Goal: Task Accomplishment & Management: Manage account settings

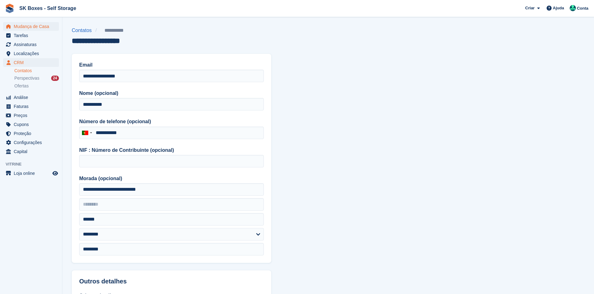
scroll to position [31, 0]
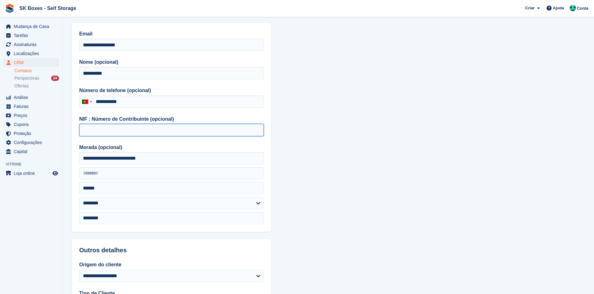
click at [147, 127] on input "NIF : Número de Contribuinte (opcional)" at bounding box center [171, 130] width 184 height 12
paste input "*********"
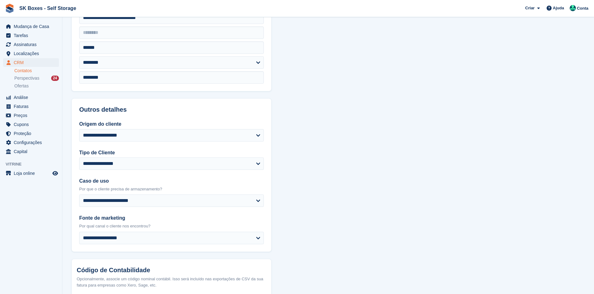
scroll to position [237, 0]
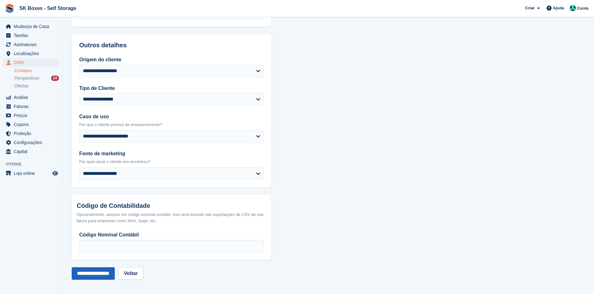
type input "*********"
click at [92, 277] on input "**********" at bounding box center [93, 274] width 43 height 12
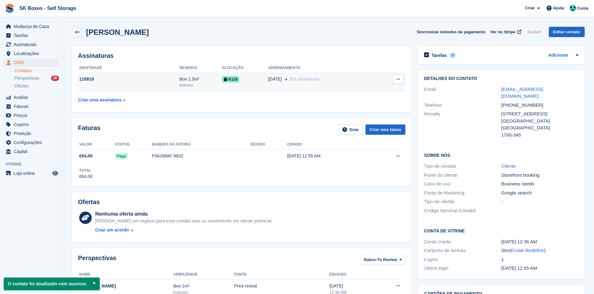
click at [127, 86] on td "110919" at bounding box center [128, 82] width 101 height 19
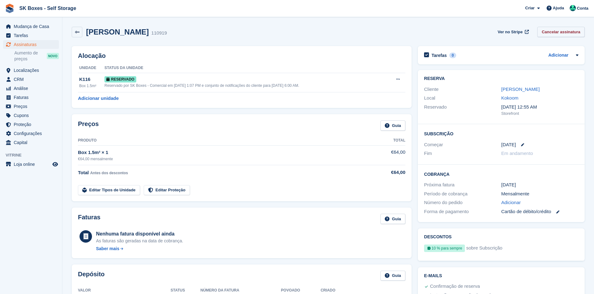
click at [557, 34] on link "Cancelar assinatura" at bounding box center [560, 32] width 47 height 10
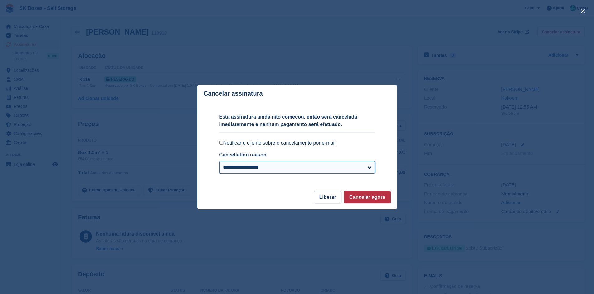
click at [231, 170] on select "**********" at bounding box center [297, 167] width 156 height 12
select select "**********"
click at [219, 162] on select "**********" at bounding box center [297, 167] width 156 height 12
click at [373, 197] on button "Cancelar agora" at bounding box center [367, 197] width 47 height 12
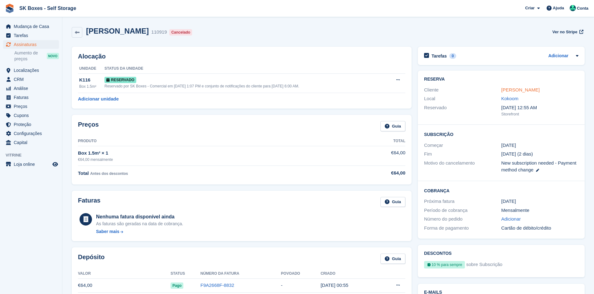
click at [516, 89] on link "[PERSON_NAME]" at bounding box center [520, 89] width 38 height 5
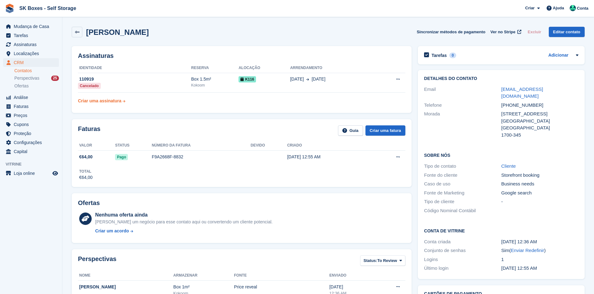
click at [90, 100] on div "Criar uma assinatura" at bounding box center [99, 101] width 43 height 7
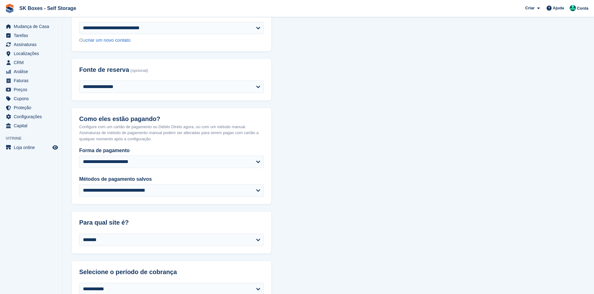
scroll to position [62, 0]
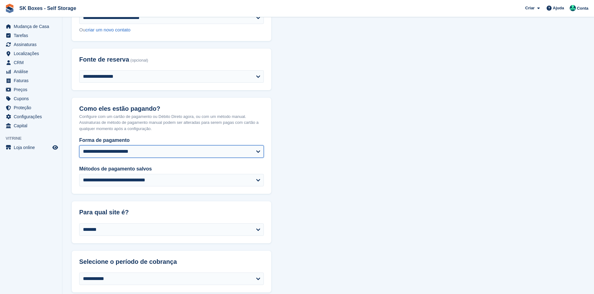
click at [227, 156] on select "**********" at bounding box center [171, 152] width 184 height 12
select select "**********"
click at [79, 146] on select "**********" at bounding box center [171, 152] width 184 height 12
select select "******"
select select "****"
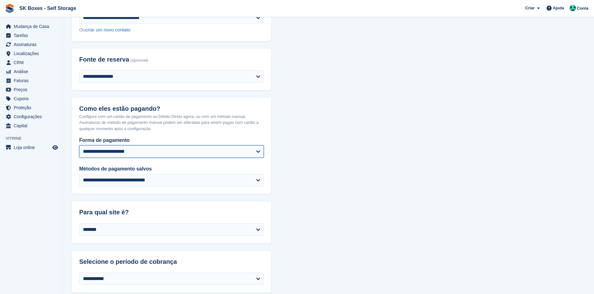
select select "*"
select select "****"
select select "*****"
select select
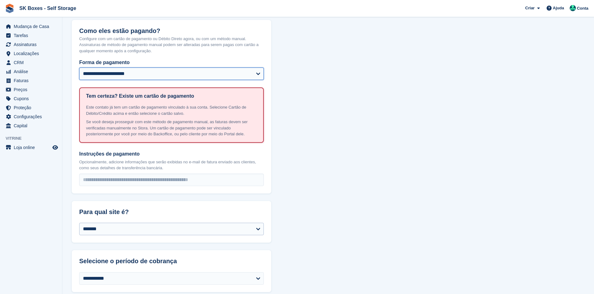
scroll to position [156, 0]
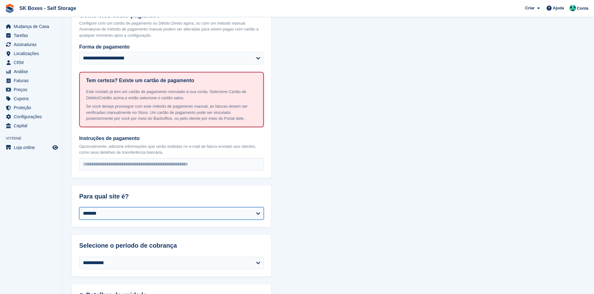
click at [204, 218] on select "**********" at bounding box center [171, 214] width 184 height 12
select select "****"
click at [79, 208] on select "**********" at bounding box center [171, 214] width 184 height 12
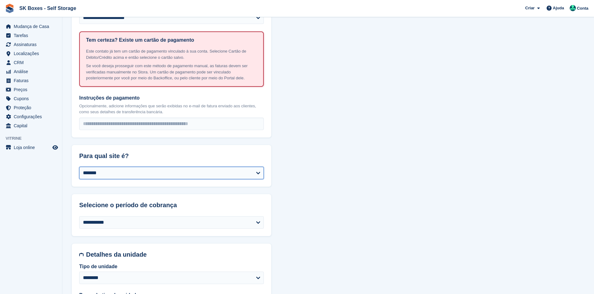
scroll to position [312, 0]
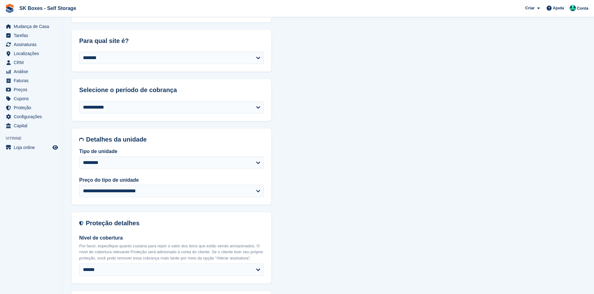
click at [289, 178] on div "**********" at bounding box center [328, 222] width 513 height 964
select select "******"
select select "**********"
select select "****"
select select "*"
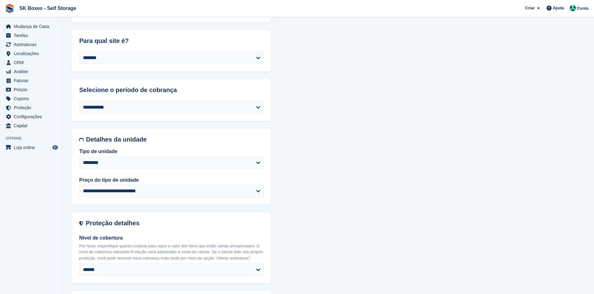
select select "*****"
select select
click at [151, 164] on select "**********" at bounding box center [171, 163] width 184 height 12
select select "*****"
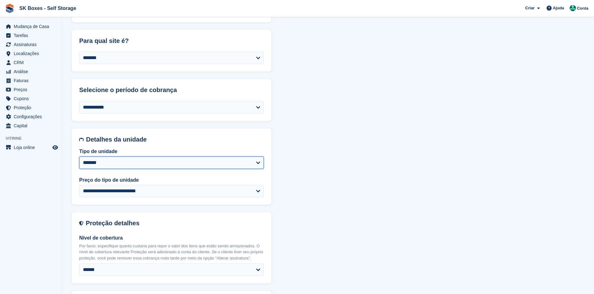
click at [79, 157] on select "**********" at bounding box center [171, 163] width 184 height 12
click at [311, 119] on div "**********" at bounding box center [328, 226] width 513 height 972
select select "******"
select select "**********"
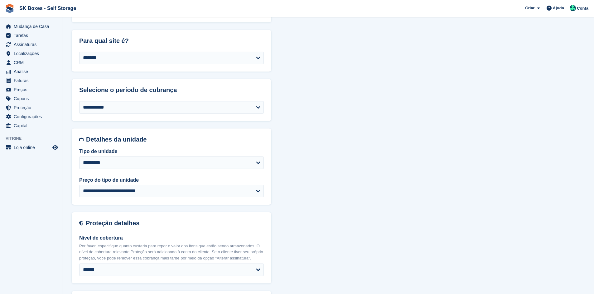
select select "****"
select select "*"
select select "*****"
select select
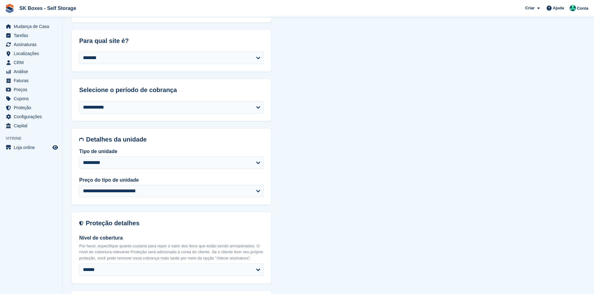
select select
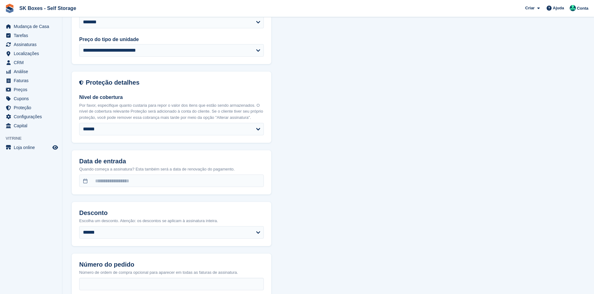
scroll to position [499, 0]
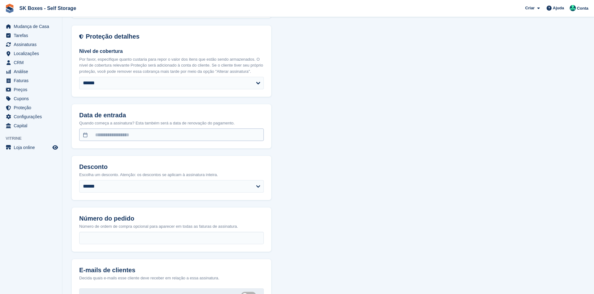
click at [223, 142] on div "Quando começa a assinatura? Esta também será a data de renovação do pagamento." at bounding box center [171, 134] width 199 height 30
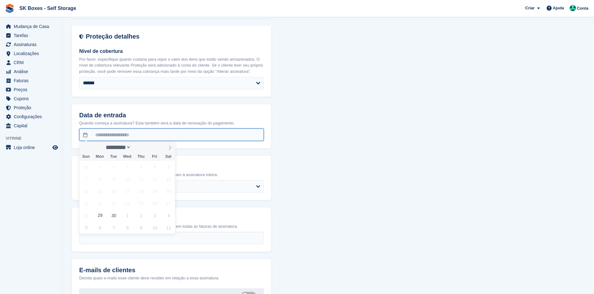
click at [226, 137] on input "text" at bounding box center [171, 135] width 184 height 12
click at [170, 149] on icon at bounding box center [170, 148] width 4 height 4
select select "*"
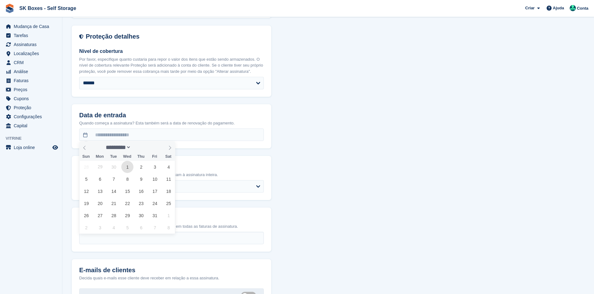
click at [130, 169] on span "1" at bounding box center [127, 167] width 12 height 12
type input "**********"
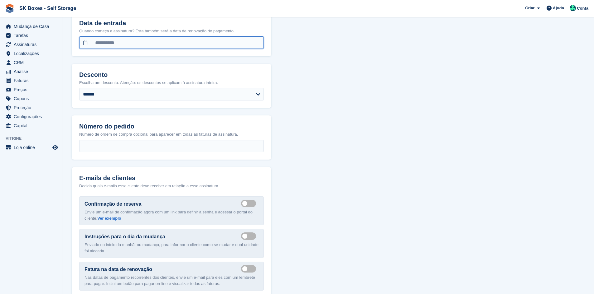
scroll to position [623, 0]
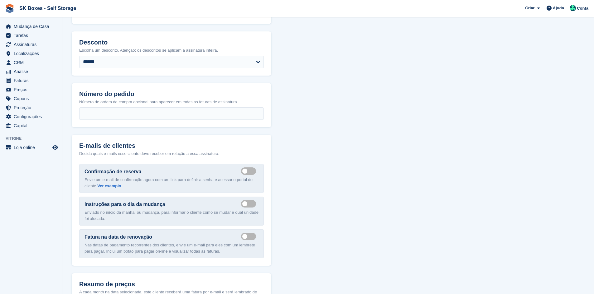
click at [248, 171] on label "Send booking confirmation email" at bounding box center [249, 171] width 17 height 1
click at [247, 203] on label "Send move in day email" at bounding box center [249, 203] width 17 height 1
click at [246, 237] on label "Send manual payment invoice email" at bounding box center [249, 236] width 17 height 1
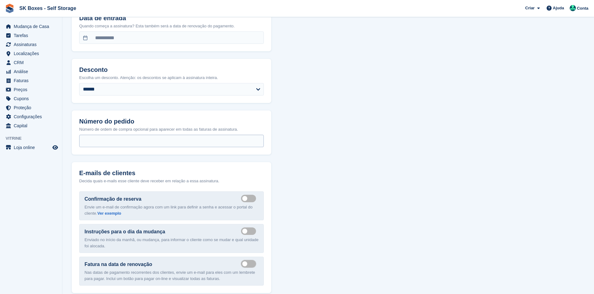
scroll to position [583, 0]
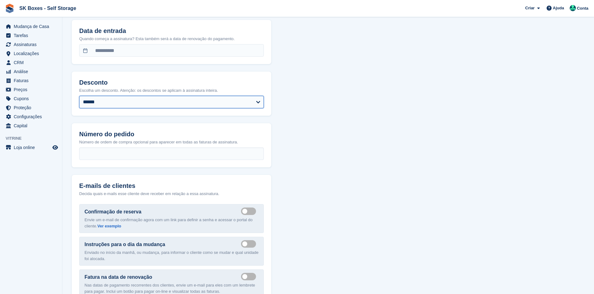
click at [198, 104] on select "**********" at bounding box center [171, 102] width 184 height 12
select select "****"
click at [79, 96] on select "**********" at bounding box center [171, 102] width 184 height 12
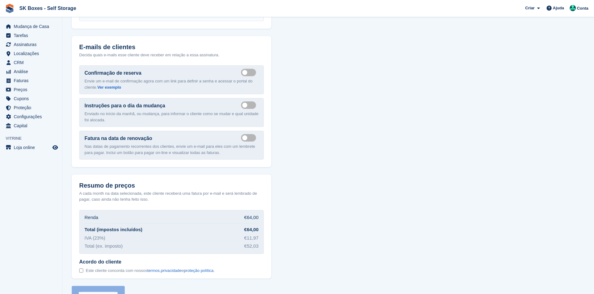
scroll to position [739, 0]
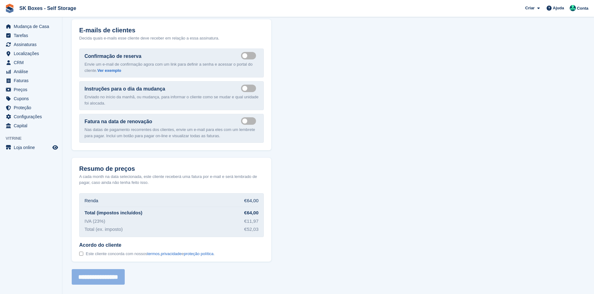
select select "******"
select select "**********"
select select "****"
select select "*"
select select "*****"
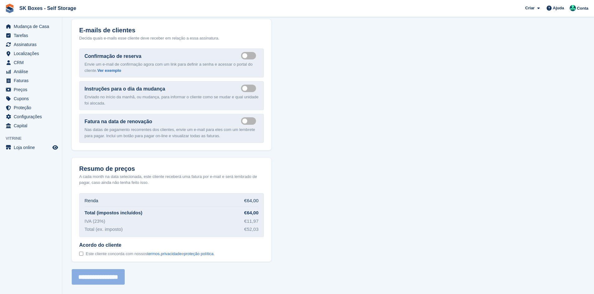
select select "*****"
select select
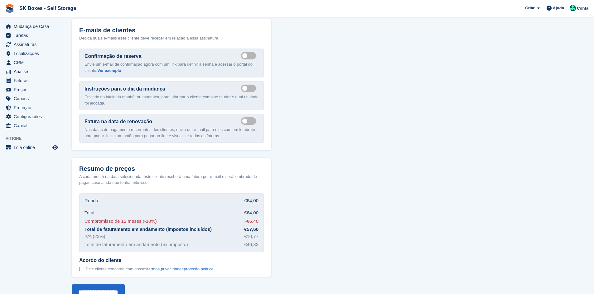
click at [82, 267] on div at bounding box center [81, 270] width 4 height 6
click at [94, 291] on input "**********" at bounding box center [98, 293] width 53 height 16
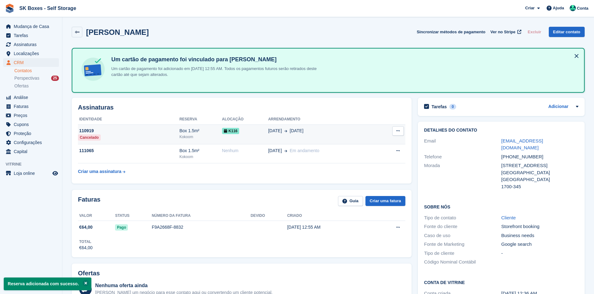
click at [400, 129] on button at bounding box center [398, 131] width 12 height 9
click at [268, 127] on td "01 Oct 1 Oct" at bounding box center [322, 135] width 109 height 20
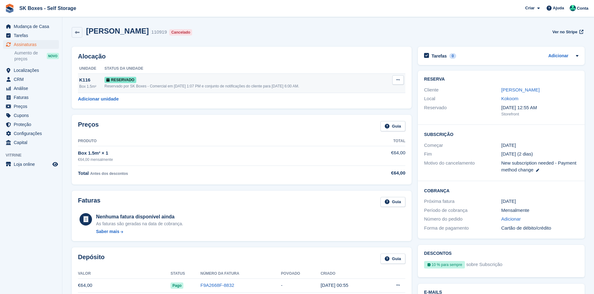
click at [395, 81] on button at bounding box center [398, 79] width 12 height 9
click at [379, 110] on p "Desalocar" at bounding box center [374, 111] width 54 height 8
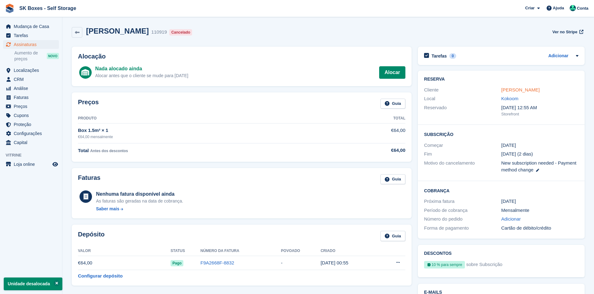
click at [516, 88] on link "[PERSON_NAME]" at bounding box center [520, 89] width 38 height 5
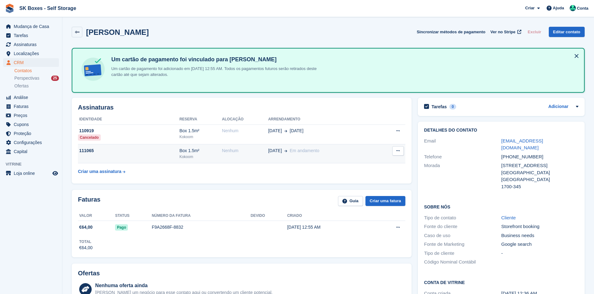
click at [371, 153] on div "01 Oct Em andamento" at bounding box center [322, 151] width 109 height 7
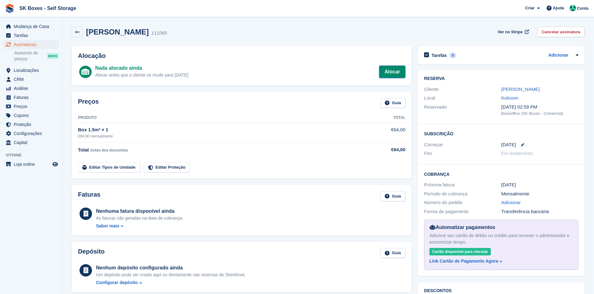
click at [392, 73] on link "Alocar" at bounding box center [392, 72] width 26 height 12
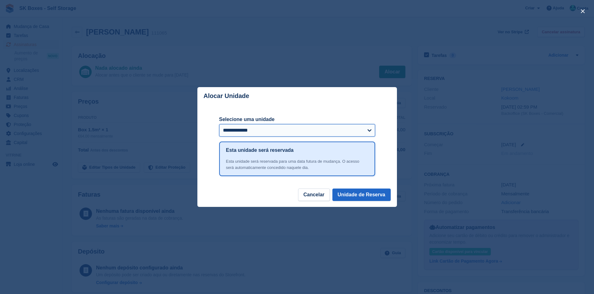
click at [309, 130] on select "**********" at bounding box center [297, 130] width 156 height 12
select select "******"
click at [219, 125] on select "**********" at bounding box center [297, 130] width 156 height 12
click at [355, 197] on button "Unidade de Reserva" at bounding box center [361, 195] width 58 height 12
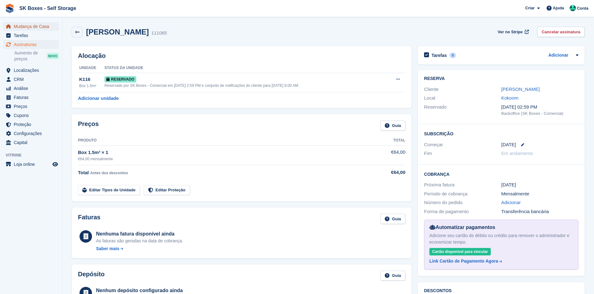
click at [36, 22] on span "Mudança de Casa" at bounding box center [32, 26] width 37 height 9
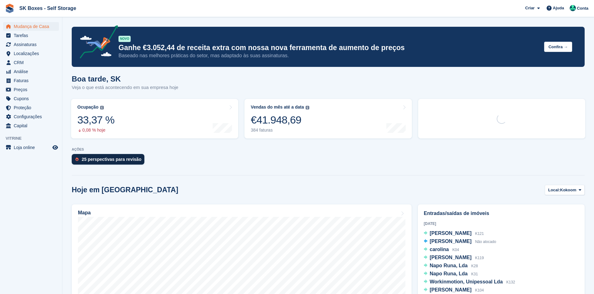
click at [103, 162] on div "25 perspectivas para revisão" at bounding box center [112, 159] width 60 height 5
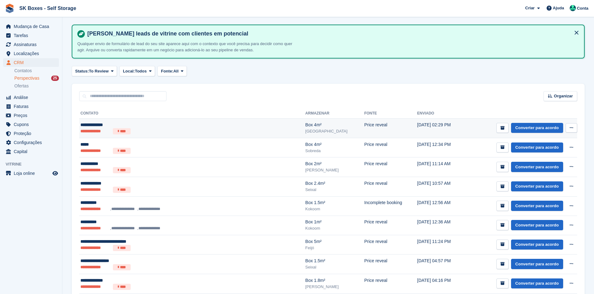
scroll to position [31, 0]
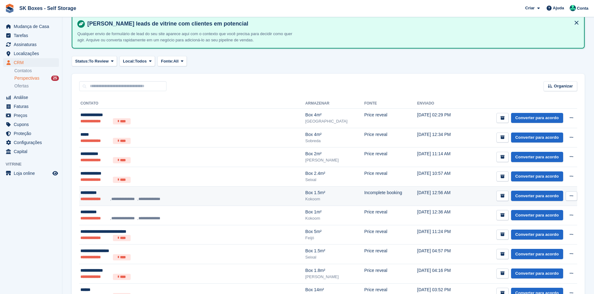
click at [164, 196] on div "**********" at bounding box center [160, 193] width 160 height 7
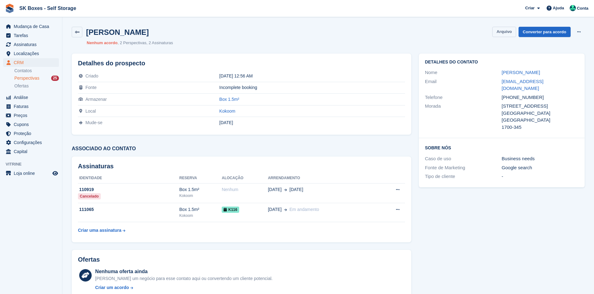
click at [497, 32] on button "Arquivo" at bounding box center [503, 32] width 23 height 10
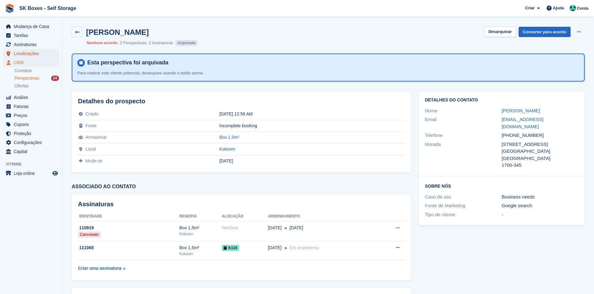
click at [30, 55] on span "Localizações" at bounding box center [32, 53] width 37 height 9
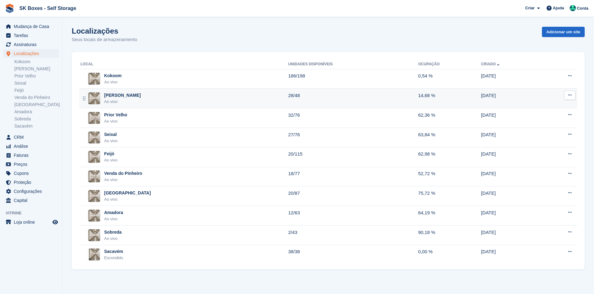
click at [160, 97] on div "Amadora II Ao vivo" at bounding box center [184, 98] width 208 height 13
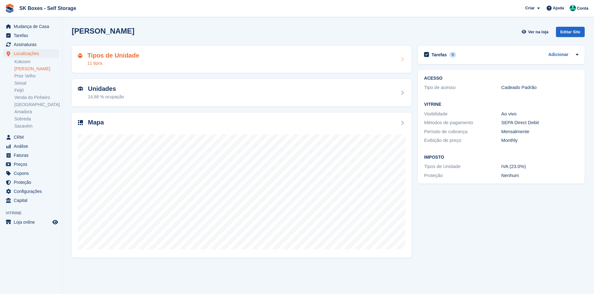
click at [181, 60] on div "Tipos de Unidade 11 tipos" at bounding box center [241, 59] width 327 height 15
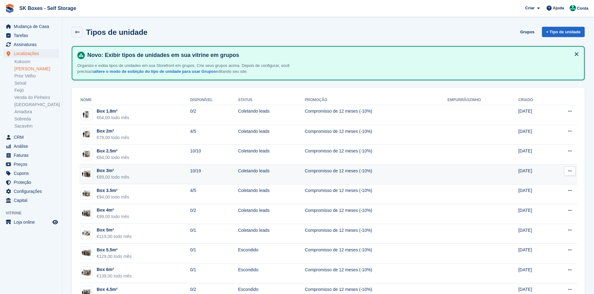
click at [166, 175] on td "Box 3m² €89,00 todo mês" at bounding box center [134, 175] width 111 height 20
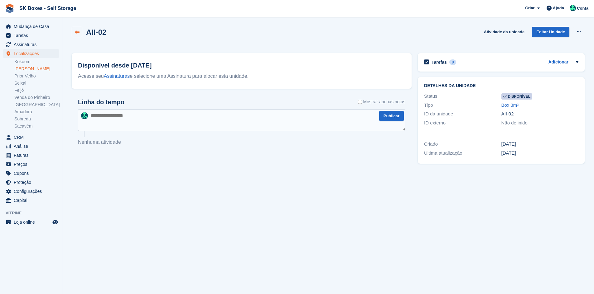
click at [78, 32] on icon at bounding box center [77, 32] width 5 height 5
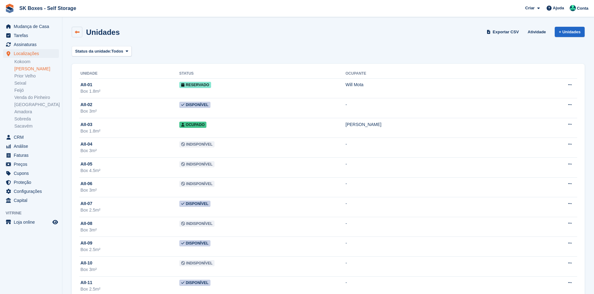
click at [79, 29] on link at bounding box center [77, 32] width 11 height 11
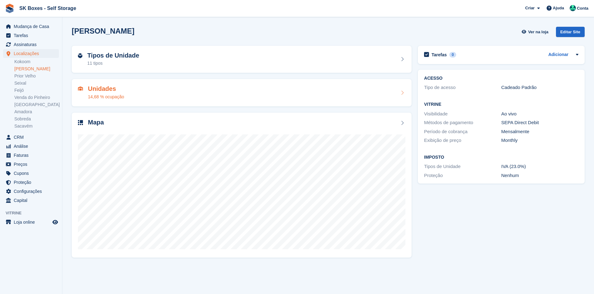
click at [110, 91] on h2 "Unidades" at bounding box center [106, 88] width 36 height 7
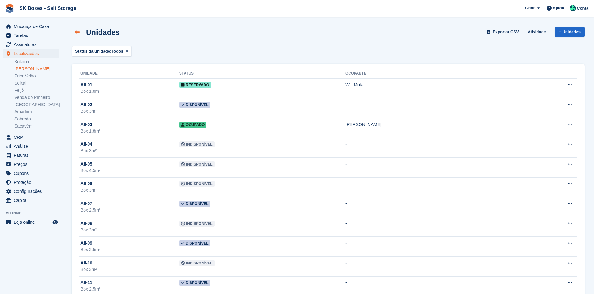
click at [77, 29] on link at bounding box center [77, 32] width 11 height 11
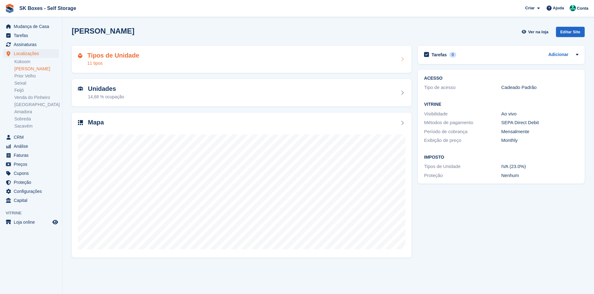
click at [146, 64] on div "Tipos de Unidade 11 tipos" at bounding box center [241, 59] width 327 height 15
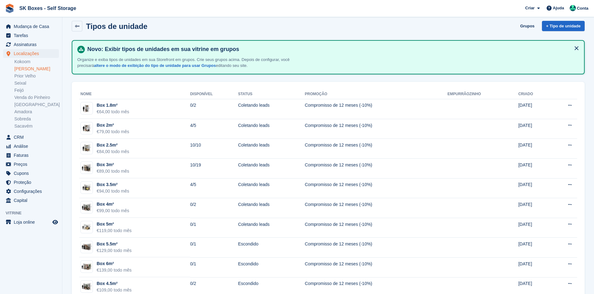
scroll to position [43, 0]
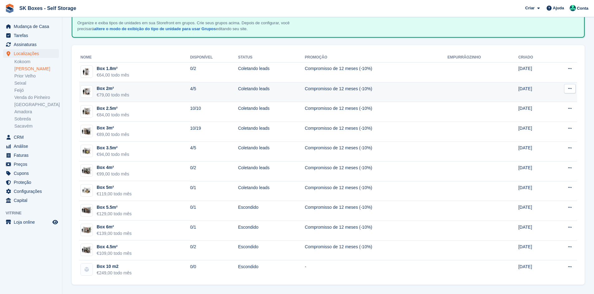
click at [136, 97] on td "Box 2m² €79,00 todo mês" at bounding box center [134, 92] width 111 height 20
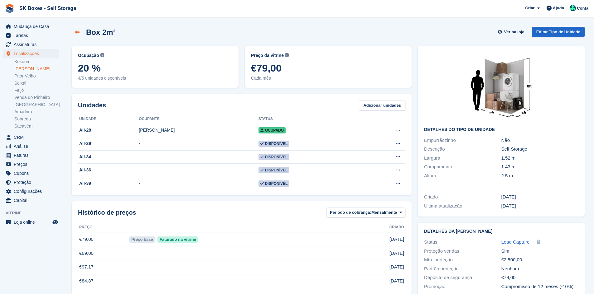
click at [79, 33] on icon at bounding box center [77, 32] width 5 height 5
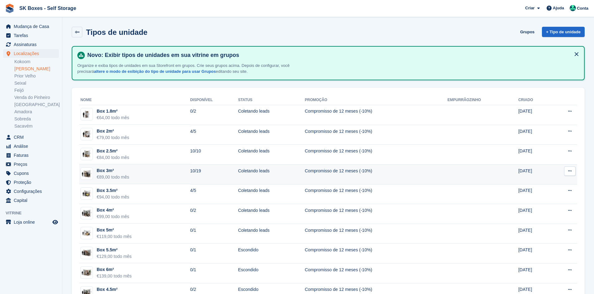
click at [118, 173] on div "Box 3m²" at bounding box center [113, 171] width 32 height 7
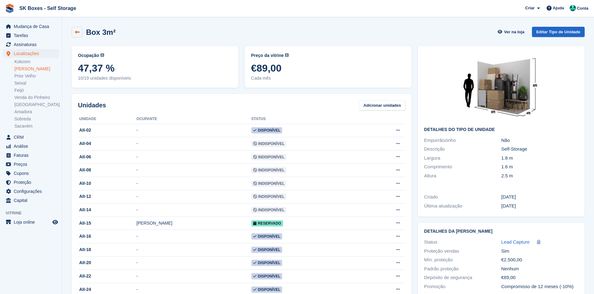
click at [78, 36] on link at bounding box center [77, 32] width 11 height 11
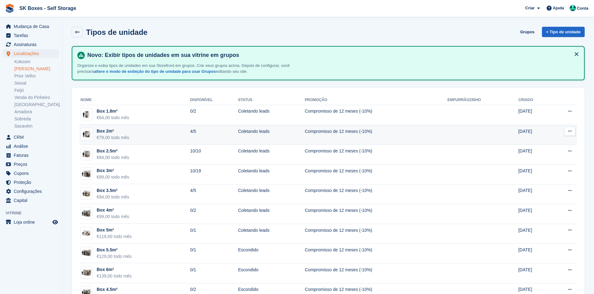
click at [190, 130] on td "4/5" at bounding box center [214, 135] width 48 height 20
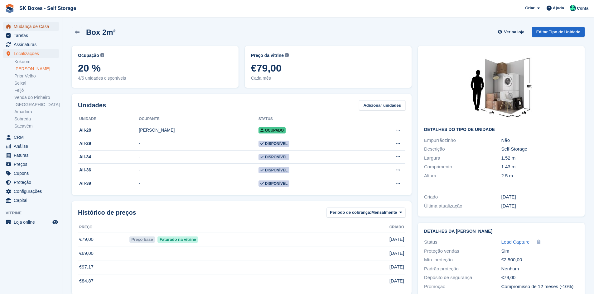
click at [21, 23] on span "Mudança de Casa" at bounding box center [32, 26] width 37 height 9
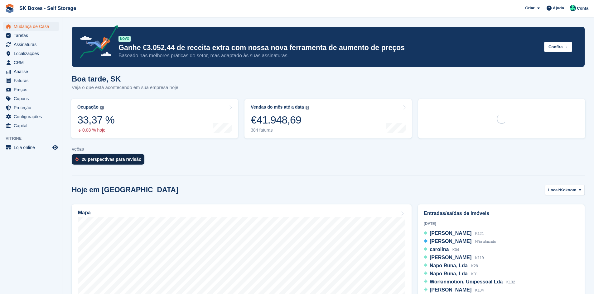
click at [94, 162] on div "26 perspectivas para revisão" at bounding box center [112, 159] width 60 height 5
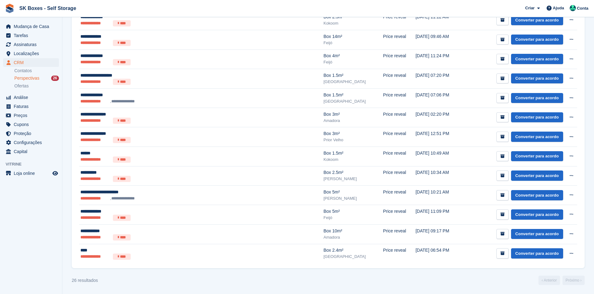
scroll to position [383, 0]
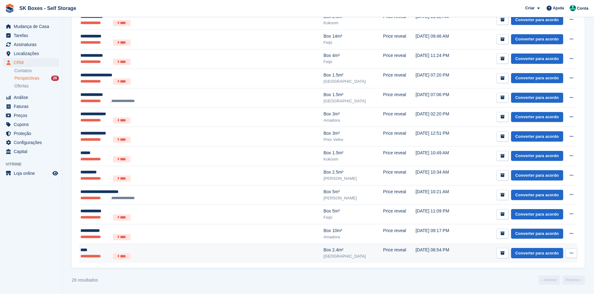
click at [176, 257] on ul "**********" at bounding box center [166, 257] width 172 height 6
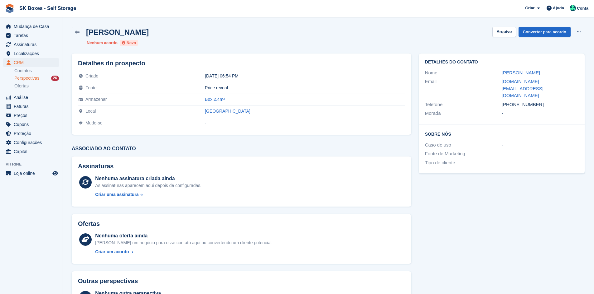
scroll to position [31, 0]
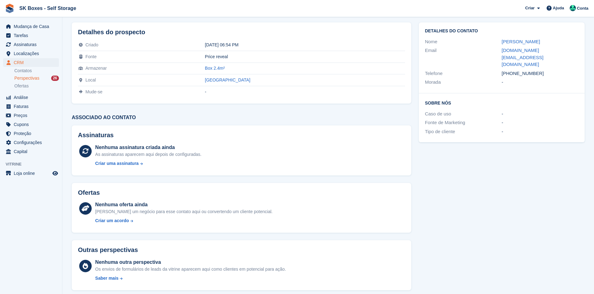
drag, startPoint x: 553, startPoint y: 60, endPoint x: 511, endPoint y: 60, distance: 42.1
click at [511, 70] on div "[PHONE_NUMBER]" at bounding box center [539, 73] width 77 height 7
copy div "919606002"
drag, startPoint x: 499, startPoint y: 40, endPoint x: 512, endPoint y: 40, distance: 13.1
click at [512, 40] on div "Nome [PERSON_NAME]" at bounding box center [501, 41] width 153 height 9
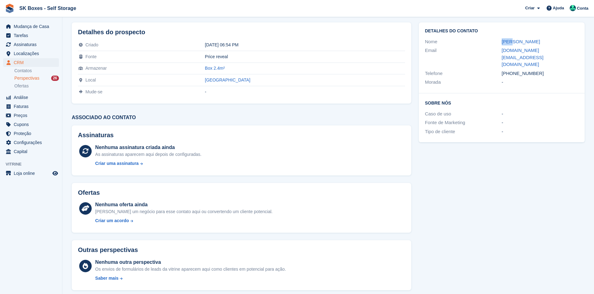
copy div "[PERSON_NAME]"
drag, startPoint x: 499, startPoint y: 53, endPoint x: 572, endPoint y: 52, distance: 72.6
click at [572, 52] on div "Email [DOMAIN_NAME][EMAIL_ADDRESS][DOMAIN_NAME]" at bounding box center [501, 57] width 153 height 23
copy div "[DOMAIN_NAME][EMAIL_ADDRESS][DOMAIN_NAME]"
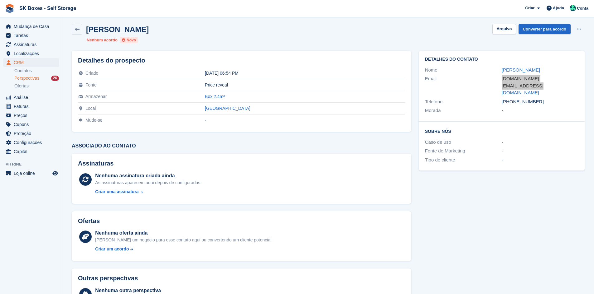
scroll to position [0, 0]
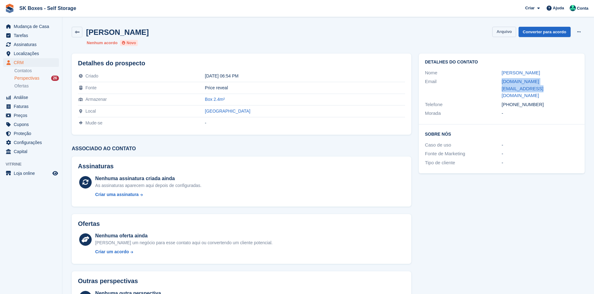
click at [502, 34] on button "Arquivo" at bounding box center [503, 32] width 23 height 10
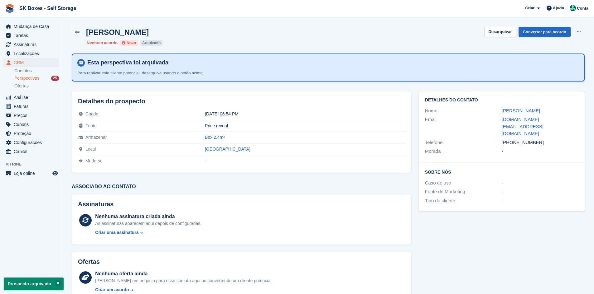
click at [44, 80] on div "Perspectivas 25" at bounding box center [36, 78] width 45 height 6
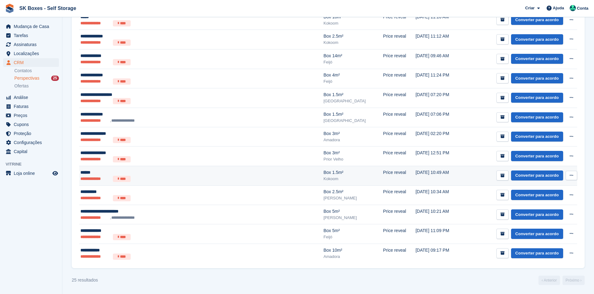
scroll to position [364, 0]
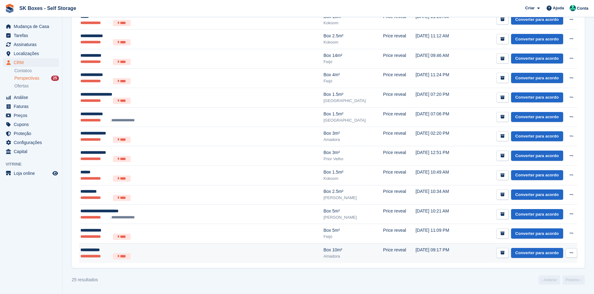
click at [229, 250] on div "**********" at bounding box center [166, 250] width 172 height 7
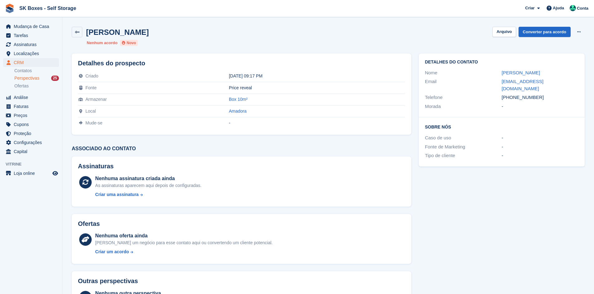
click at [528, 70] on div "[PERSON_NAME]" at bounding box center [539, 72] width 77 height 7
drag, startPoint x: 401, startPoint y: 207, endPoint x: 380, endPoint y: 200, distance: 22.7
click at [401, 207] on div "Assinaturas Nenhuma assinatura criada ainda As assinaturas aparecem aqui depois…" at bounding box center [241, 182] width 347 height 58
drag, startPoint x: 498, startPoint y: 72, endPoint x: 538, endPoint y: 70, distance: 39.9
click at [538, 70] on div "Nome Eliana Pinto" at bounding box center [501, 73] width 153 height 9
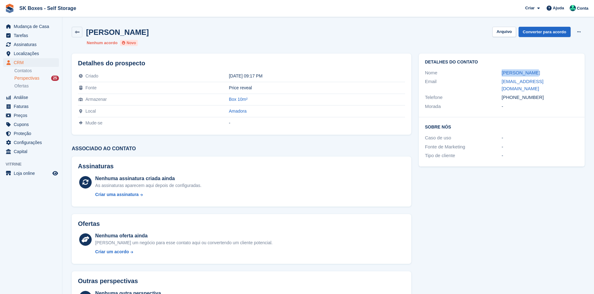
copy div "Eliana Pinto"
click at [532, 124] on h2 "Sobre Nós" at bounding box center [501, 127] width 153 height 6
click at [533, 94] on div "+33672584357" at bounding box center [539, 97] width 77 height 7
click at [32, 51] on span "Localizações" at bounding box center [32, 53] width 37 height 9
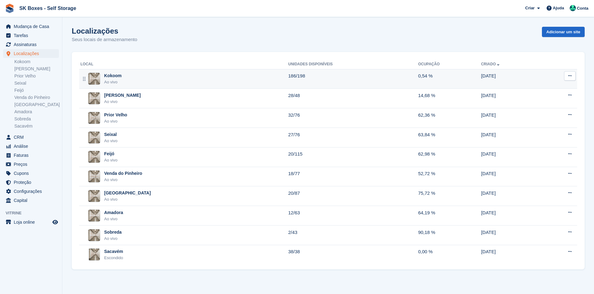
click at [130, 77] on div "Kokoom Ao vivo" at bounding box center [184, 79] width 208 height 13
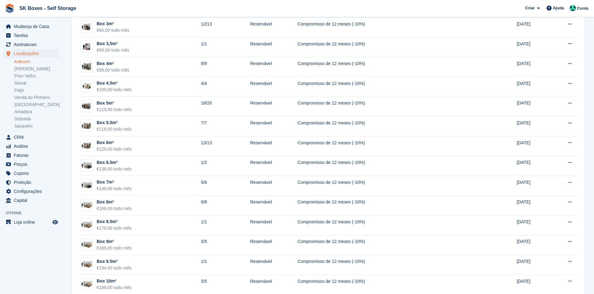
scroll to position [187, 0]
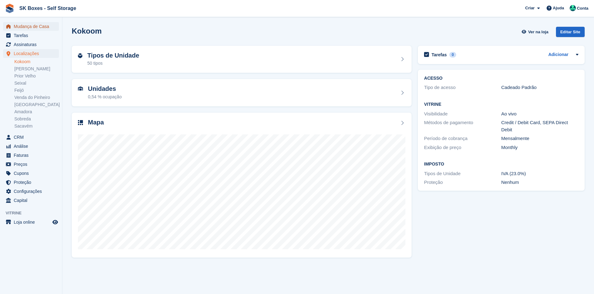
click at [28, 29] on span "Mudança de Casa" at bounding box center [32, 26] width 37 height 9
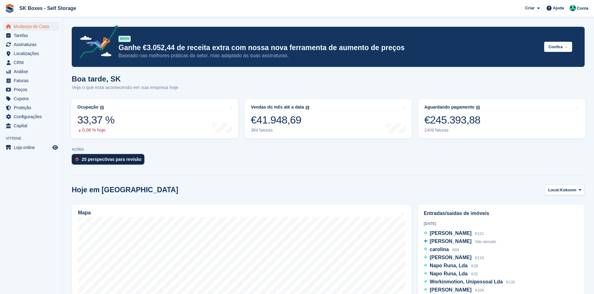
click at [110, 157] on div "25 perspectivas para revisão" at bounding box center [112, 159] width 60 height 5
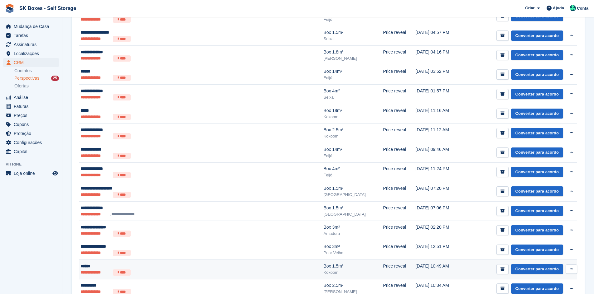
scroll to position [364, 0]
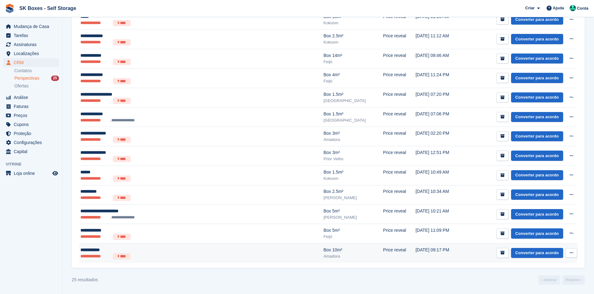
click at [190, 254] on ul "**********" at bounding box center [166, 257] width 172 height 6
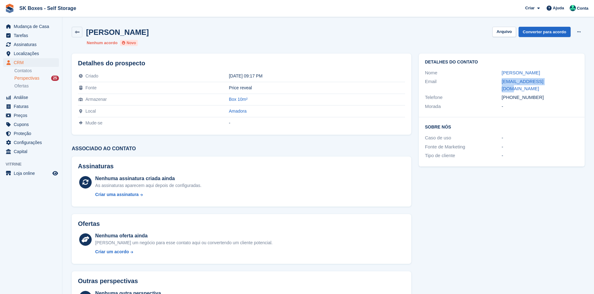
drag, startPoint x: 492, startPoint y: 85, endPoint x: 554, endPoint y: 79, distance: 62.3
click at [552, 83] on div "Email [EMAIL_ADDRESS][DOMAIN_NAME]" at bounding box center [501, 85] width 153 height 16
copy div "[EMAIL_ADDRESS][DOMAIN_NAME]"
drag, startPoint x: 546, startPoint y: 95, endPoint x: 548, endPoint y: 101, distance: 5.8
click at [501, 92] on div "Detalhes do contato Nome [PERSON_NAME] Email [EMAIL_ADDRESS][DOMAIN_NAME] Telef…" at bounding box center [502, 86] width 166 height 64
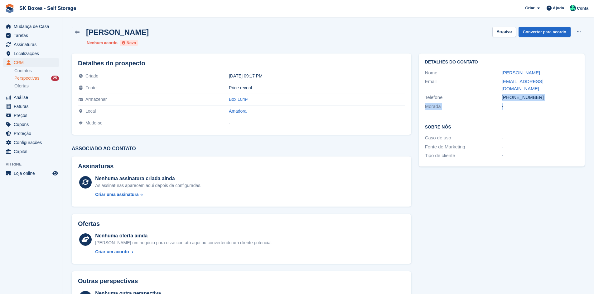
click at [548, 103] on div "-" at bounding box center [539, 106] width 77 height 7
click at [547, 94] on div "[PHONE_NUMBER]" at bounding box center [539, 97] width 77 height 7
drag, startPoint x: 541, startPoint y: 91, endPoint x: 497, endPoint y: 91, distance: 43.9
click at [497, 93] on div "Telefone [PHONE_NUMBER]" at bounding box center [501, 97] width 153 height 9
copy div "[PHONE_NUMBER]"
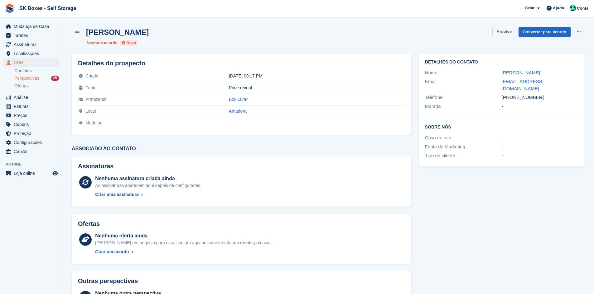
click at [503, 31] on button "Arquivo" at bounding box center [503, 32] width 23 height 10
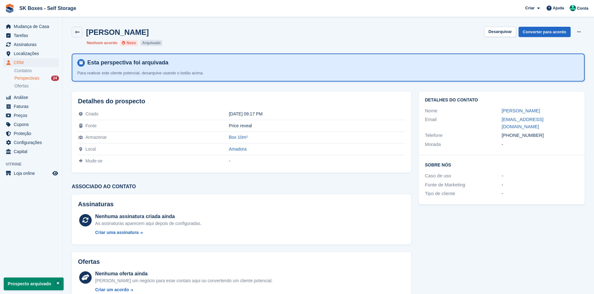
click at [42, 77] on div "Perspectivas 24" at bounding box center [36, 78] width 45 height 6
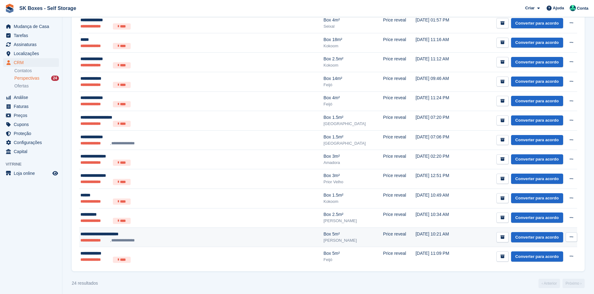
scroll to position [344, 0]
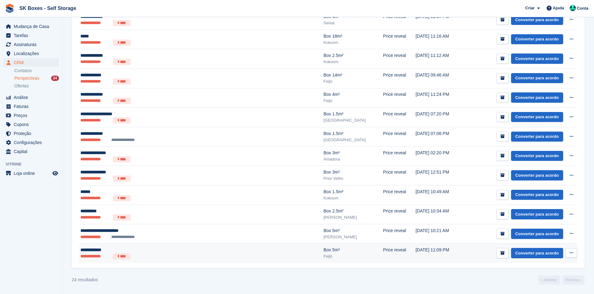
click at [151, 255] on ul "**********" at bounding box center [166, 257] width 172 height 6
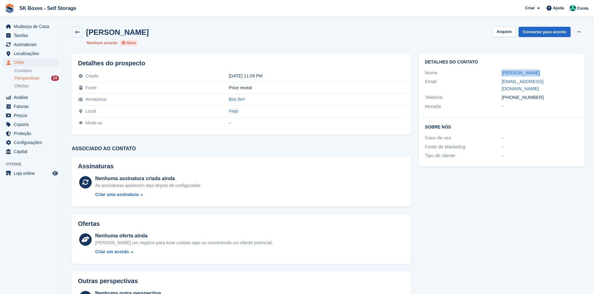
drag, startPoint x: 496, startPoint y: 71, endPoint x: 538, endPoint y: 71, distance: 42.1
click at [538, 71] on div "Nome [PERSON_NAME]" at bounding box center [501, 73] width 153 height 9
copy div "[PERSON_NAME]"
drag, startPoint x: 500, startPoint y: 80, endPoint x: 548, endPoint y: 80, distance: 48.3
click at [548, 80] on div "Email [EMAIL_ADDRESS][DOMAIN_NAME]" at bounding box center [501, 85] width 153 height 16
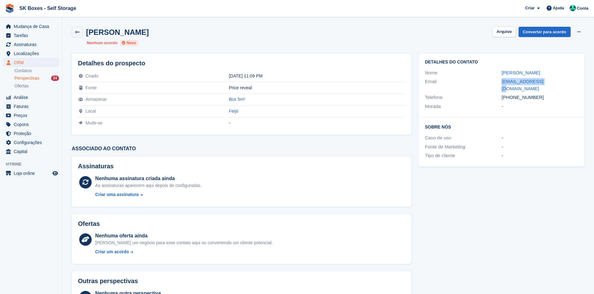
copy div "[EMAIL_ADDRESS][DOMAIN_NAME]"
drag, startPoint x: 546, startPoint y: 92, endPoint x: 512, endPoint y: 92, distance: 34.0
click at [512, 94] on div "[PHONE_NUMBER]" at bounding box center [539, 97] width 77 height 7
copy div "965421363"
click at [508, 35] on button "Arquivo" at bounding box center [503, 32] width 23 height 10
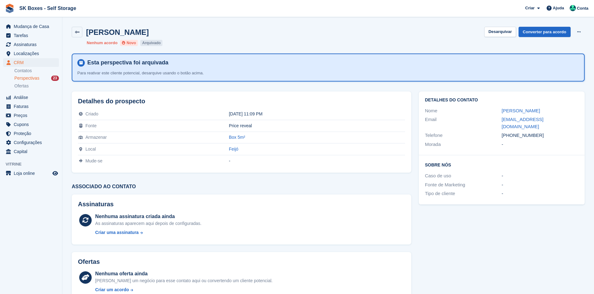
click at [42, 79] on div "Perspectivas 23" at bounding box center [36, 78] width 45 height 6
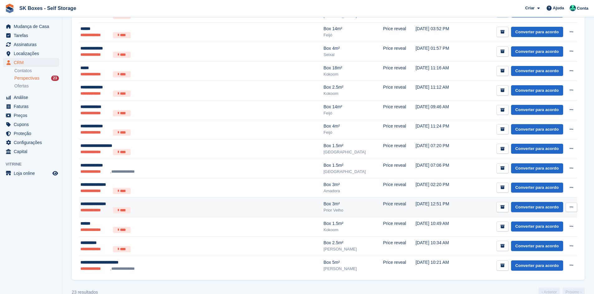
scroll to position [324, 0]
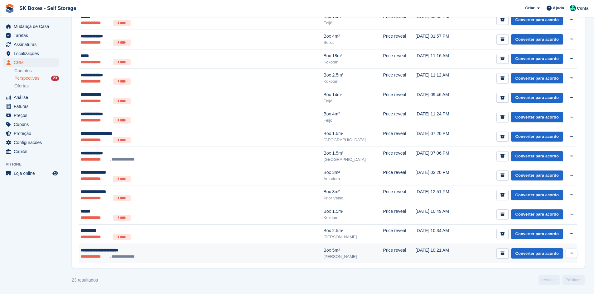
click at [158, 258] on ul "**********" at bounding box center [166, 257] width 172 height 6
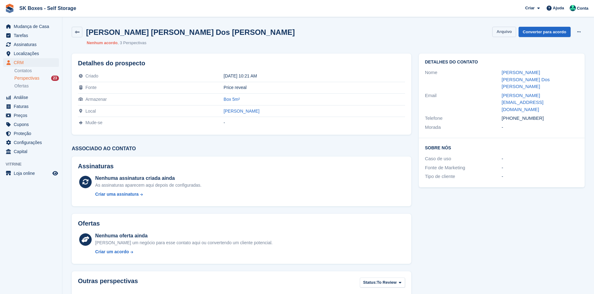
click at [505, 33] on button "Arquivo" at bounding box center [503, 32] width 23 height 10
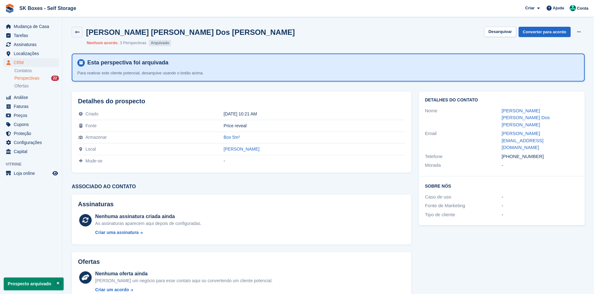
click at [41, 79] on div "Perspectivas 22" at bounding box center [36, 78] width 45 height 6
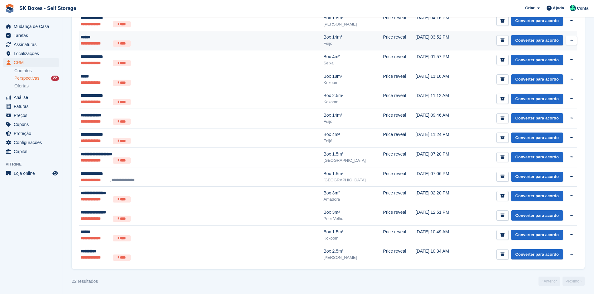
scroll to position [305, 0]
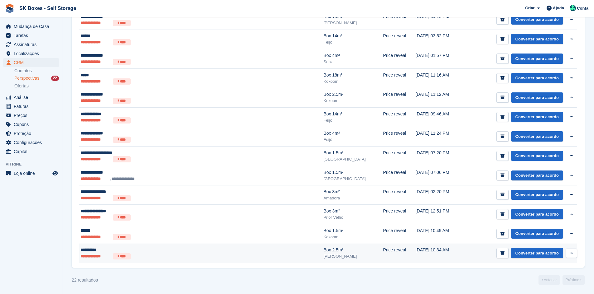
click at [182, 252] on div "**********" at bounding box center [166, 250] width 172 height 7
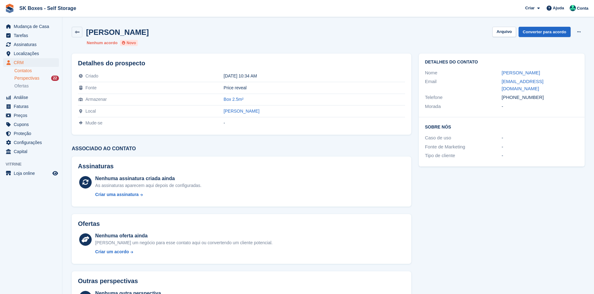
click at [27, 69] on link "Contatos" at bounding box center [36, 71] width 45 height 6
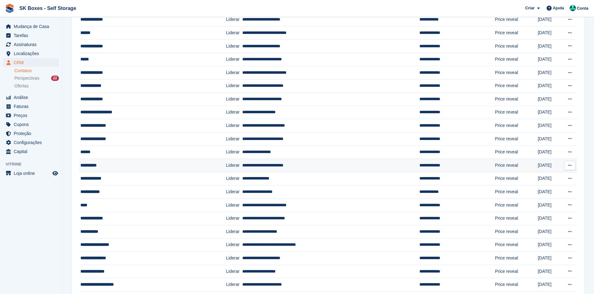
scroll to position [218, 0]
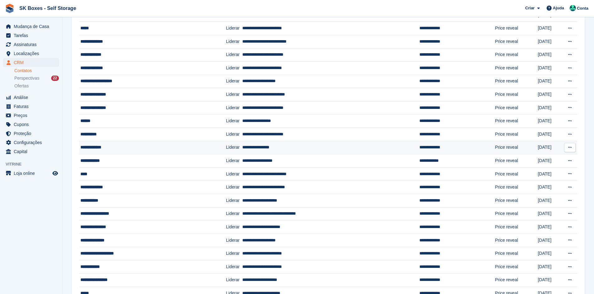
click at [144, 145] on div "**********" at bounding box center [140, 147] width 121 height 7
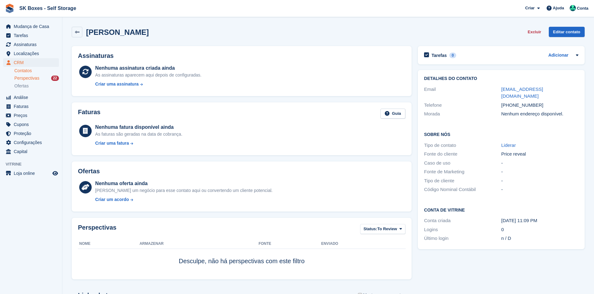
click at [47, 76] on div "Perspectivas 22" at bounding box center [36, 78] width 45 height 6
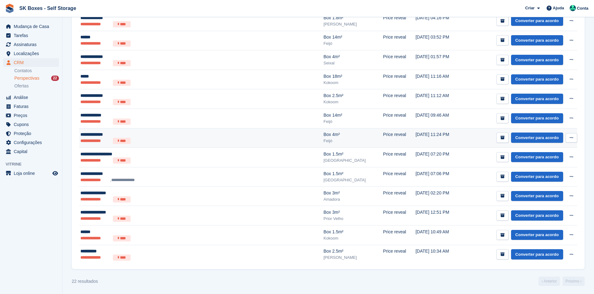
scroll to position [305, 0]
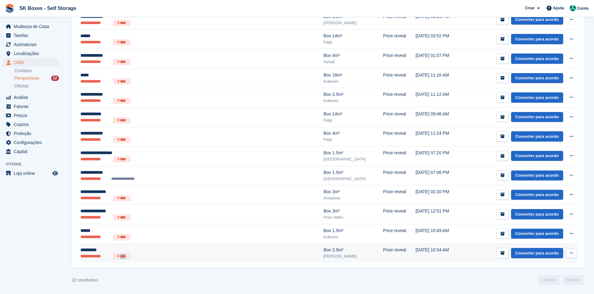
click at [203, 260] on ul "**********" at bounding box center [166, 257] width 172 height 6
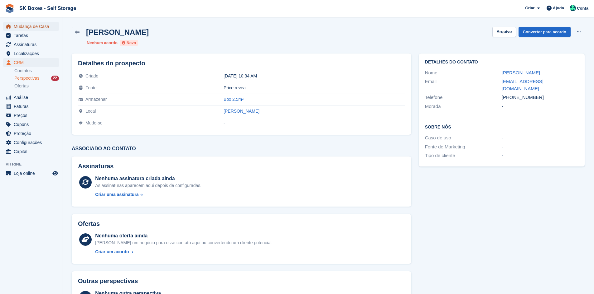
click at [19, 26] on span "Mudança de Casa" at bounding box center [32, 26] width 37 height 9
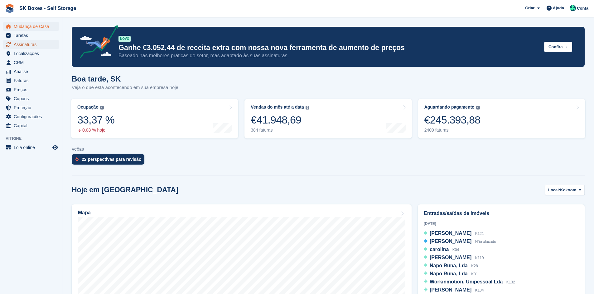
click at [34, 42] on span "Assinaturas" at bounding box center [32, 44] width 37 height 9
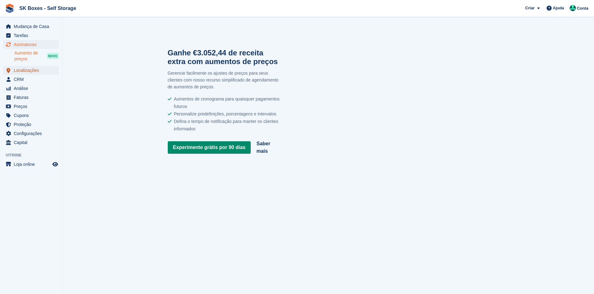
click at [24, 71] on span "Localizações" at bounding box center [32, 70] width 37 height 9
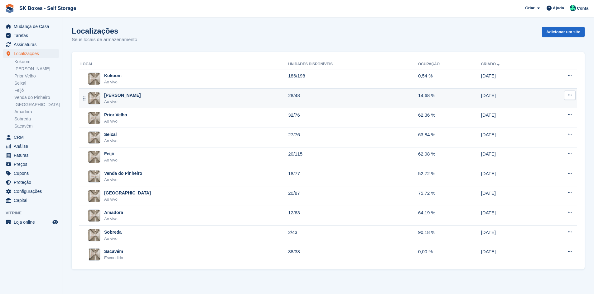
click at [123, 99] on div "Ao vivo" at bounding box center [122, 102] width 36 height 6
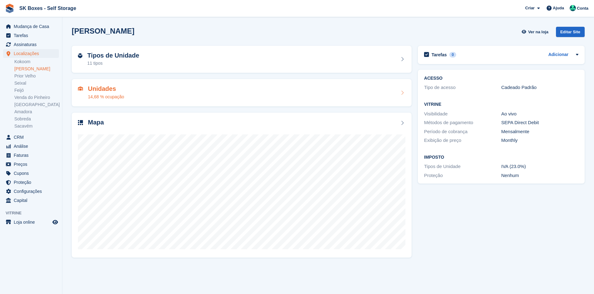
drag, startPoint x: 0, startPoint y: 0, endPoint x: 201, endPoint y: 92, distance: 221.3
click at [201, 92] on div "Unidades 14,68 % ocupação" at bounding box center [241, 92] width 327 height 15
click at [170, 62] on div "Tipos de Unidade 11 tipos" at bounding box center [241, 59] width 327 height 15
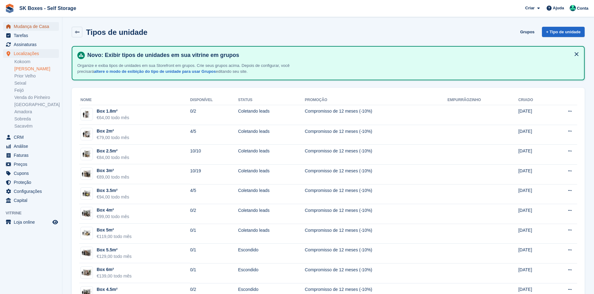
click at [40, 26] on span "Mudança de Casa" at bounding box center [32, 26] width 37 height 9
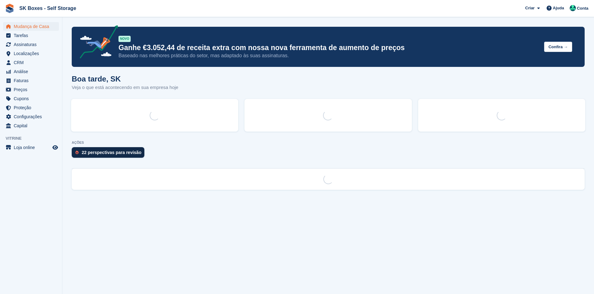
click at [127, 156] on div "22 perspectivas para revisão" at bounding box center [108, 152] width 73 height 11
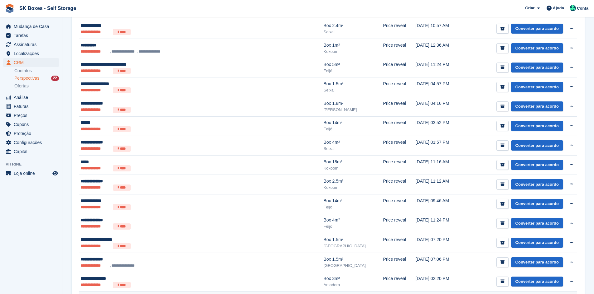
scroll to position [305, 0]
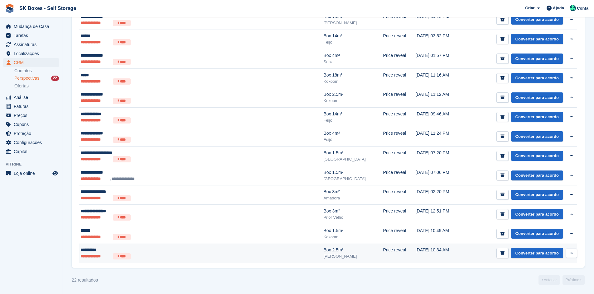
click at [156, 255] on ul "**********" at bounding box center [166, 257] width 172 height 6
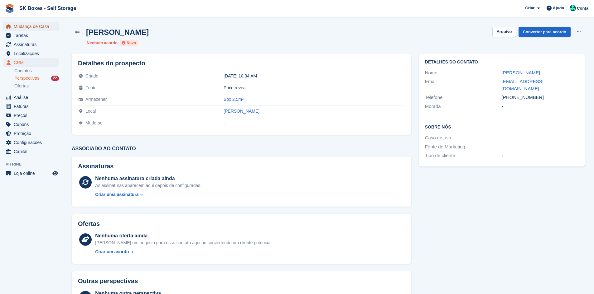
click at [13, 28] on link "Mudança de Casa" at bounding box center [31, 26] width 56 height 9
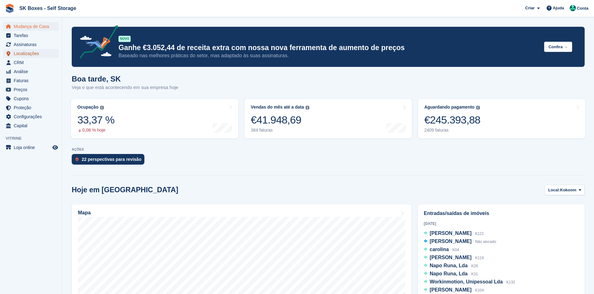
click at [25, 52] on span "Localizações" at bounding box center [32, 53] width 37 height 9
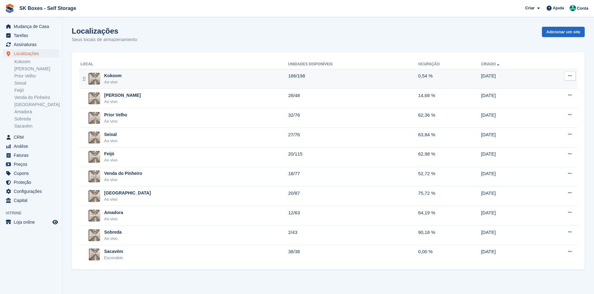
click at [125, 74] on div "Kokoom Ao vivo" at bounding box center [184, 79] width 208 height 13
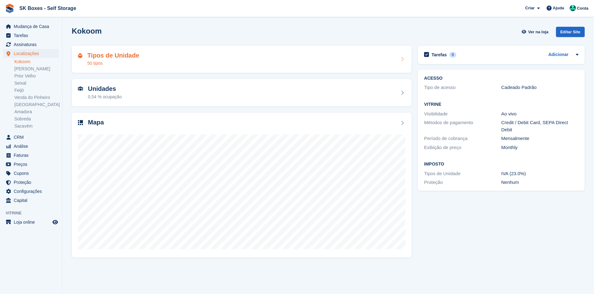
click at [154, 54] on div "Tipos de Unidade 50 tipos" at bounding box center [241, 59] width 327 height 15
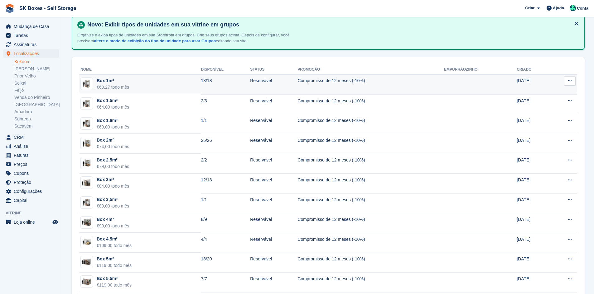
scroll to position [31, 0]
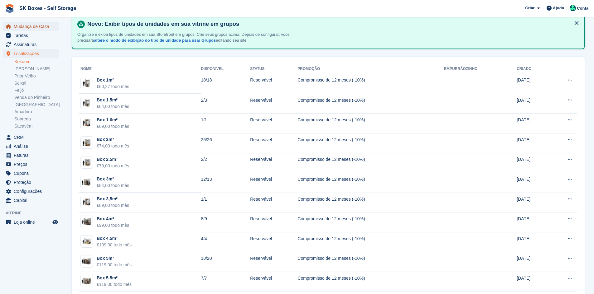
click at [45, 30] on span "Mudança de Casa" at bounding box center [32, 26] width 37 height 9
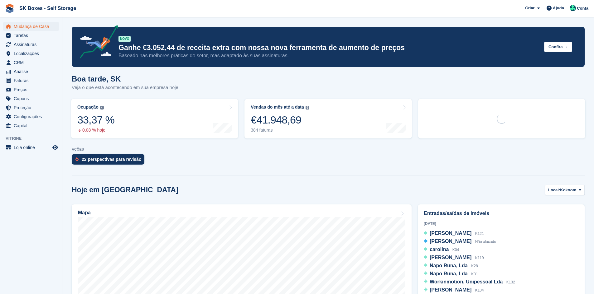
click at [91, 154] on div "AÇÕES 22 perspectivas para revisão" at bounding box center [328, 158] width 513 height 20
click at [93, 159] on div "22 perspectivas para revisão" at bounding box center [112, 159] width 60 height 5
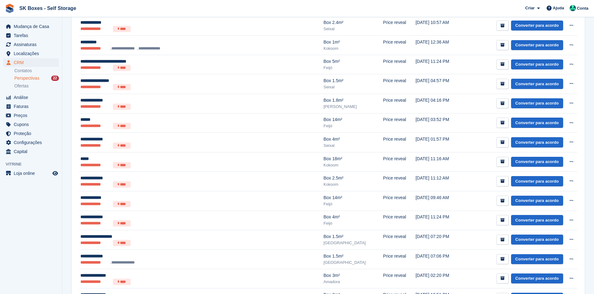
scroll to position [305, 0]
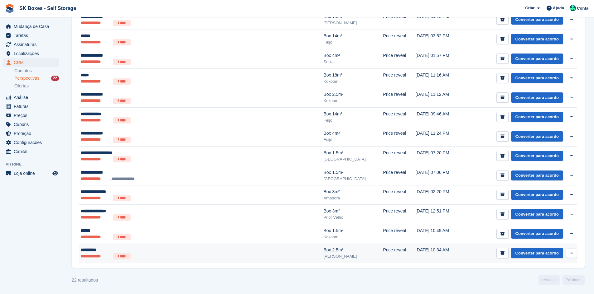
click at [103, 252] on div "**********" at bounding box center [166, 250] width 172 height 7
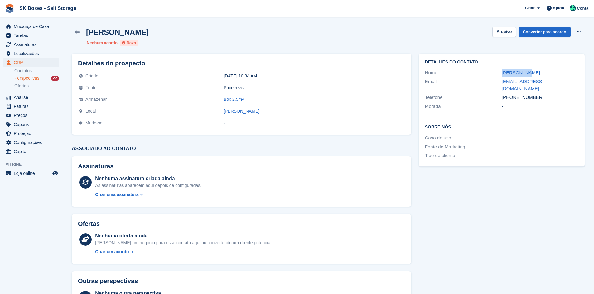
drag, startPoint x: 498, startPoint y: 74, endPoint x: 532, endPoint y: 74, distance: 34.0
click at [532, 74] on div "Nome [PERSON_NAME]" at bounding box center [501, 73] width 153 height 9
copy div "Sara silva"
drag, startPoint x: 491, startPoint y: 83, endPoint x: 504, endPoint y: 79, distance: 13.8
click at [562, 84] on div "Email sarabarrosilva@hotmail.com" at bounding box center [501, 85] width 153 height 16
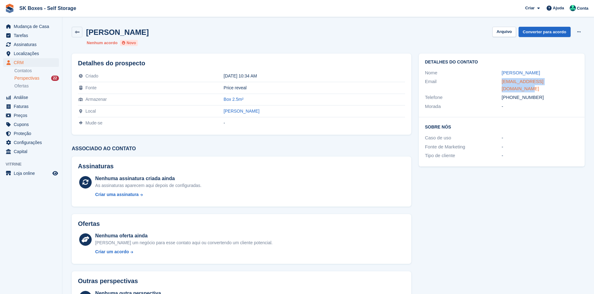
copy div "sarabarrosilva@hotmail.com"
drag, startPoint x: 539, startPoint y: 93, endPoint x: 512, endPoint y: 89, distance: 27.4
click at [512, 94] on div "+351960415392" at bounding box center [539, 97] width 77 height 7
copy div "960415392"
click at [503, 34] on button "Arquivo" at bounding box center [503, 32] width 23 height 10
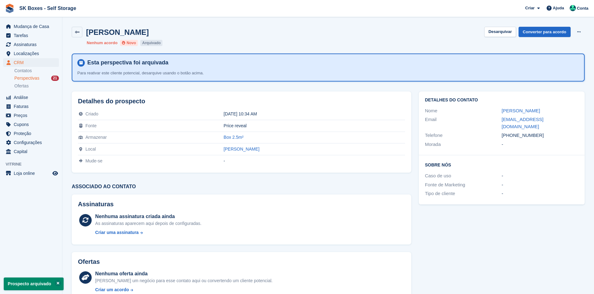
click at [35, 78] on span "Perspectivas" at bounding box center [26, 78] width 25 height 6
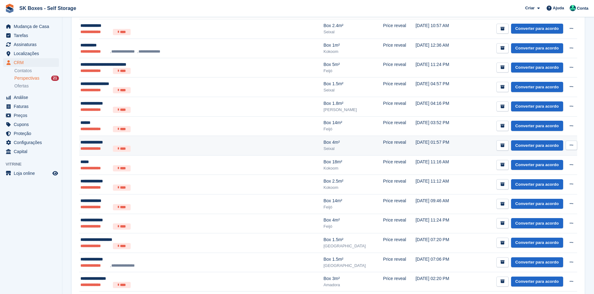
scroll to position [286, 0]
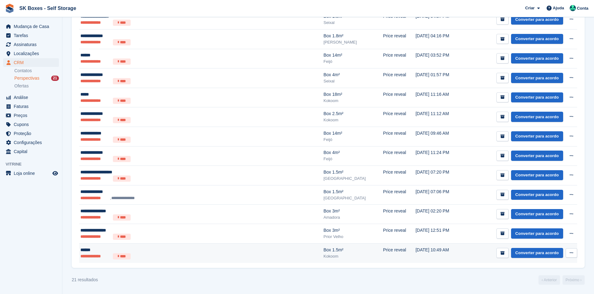
click at [169, 253] on div "******" at bounding box center [166, 250] width 172 height 7
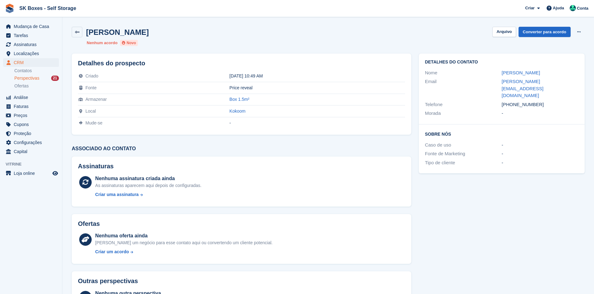
click at [496, 79] on div "Email" at bounding box center [463, 88] width 77 height 21
drag, startPoint x: 497, startPoint y: 71, endPoint x: 518, endPoint y: 72, distance: 20.9
click at [519, 71] on div "Nome [PERSON_NAME]" at bounding box center [501, 73] width 153 height 9
copy div "[PERSON_NAME]"
drag, startPoint x: 495, startPoint y: 85, endPoint x: 558, endPoint y: 83, distance: 63.0
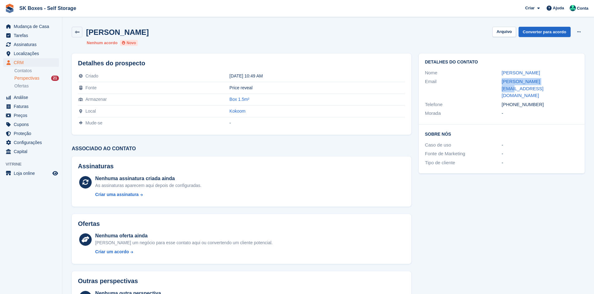
click at [558, 83] on div "Email [PERSON_NAME][EMAIL_ADDRESS][DOMAIN_NAME]" at bounding box center [501, 88] width 153 height 23
copy div "[PERSON_NAME][EMAIL_ADDRESS][DOMAIN_NAME]"
drag, startPoint x: 540, startPoint y: 94, endPoint x: 512, endPoint y: 93, distance: 28.1
click at [512, 101] on div "[PHONE_NUMBER]" at bounding box center [539, 104] width 77 height 7
copy div "965240056"
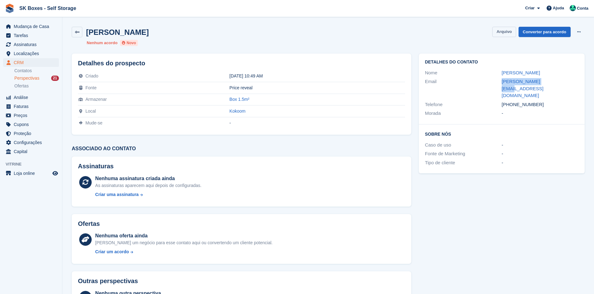
click at [502, 28] on button "Arquivo" at bounding box center [503, 32] width 23 height 10
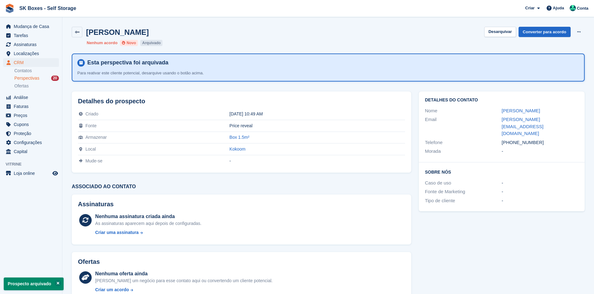
click at [35, 79] on span "Perspectivas" at bounding box center [26, 78] width 25 height 6
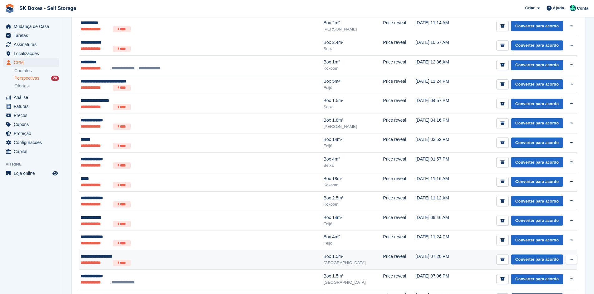
scroll to position [266, 0]
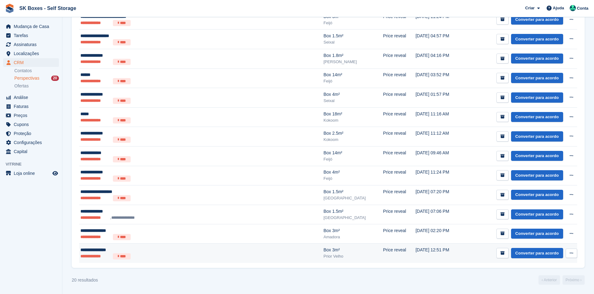
click at [165, 245] on td "**********" at bounding box center [201, 253] width 244 height 19
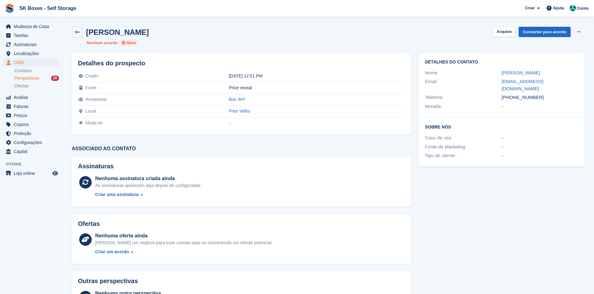
drag, startPoint x: 479, startPoint y: 75, endPoint x: 551, endPoint y: 75, distance: 72.3
click at [551, 75] on div "Nome Maximino Ribeiro" at bounding box center [501, 73] width 153 height 9
copy div "Maximino Ribeiro"
drag, startPoint x: 540, startPoint y: 90, endPoint x: 511, endPoint y: 91, distance: 29.0
click at [511, 94] on div "+351967057487" at bounding box center [539, 97] width 77 height 7
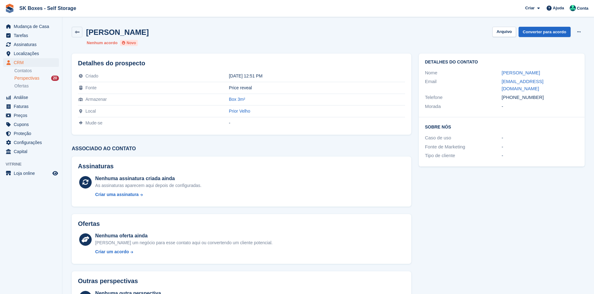
copy div "967057487"
drag, startPoint x: 499, startPoint y: 83, endPoint x: 564, endPoint y: 82, distance: 64.8
click at [564, 82] on div "Email ribeiro.maximino@gmail.com" at bounding box center [501, 85] width 153 height 16
copy div "ribeiro.maximino@gmail.com"
click at [510, 34] on button "Arquivo" at bounding box center [503, 32] width 23 height 10
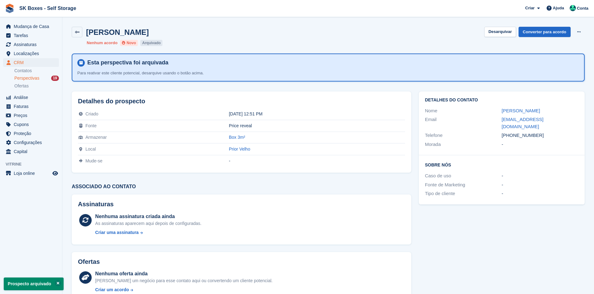
click at [37, 76] on span "Perspectivas" at bounding box center [26, 78] width 25 height 6
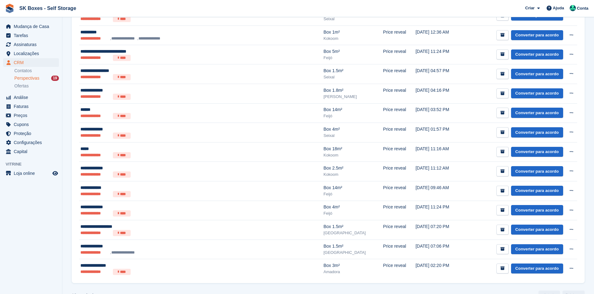
scroll to position [247, 0]
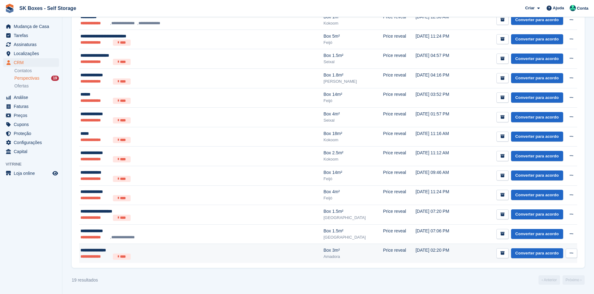
click at [185, 257] on ul "**********" at bounding box center [166, 257] width 172 height 6
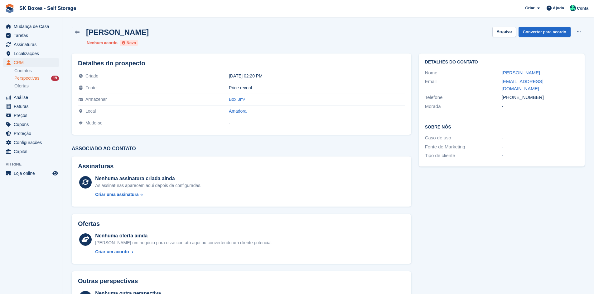
drag, startPoint x: 500, startPoint y: 71, endPoint x: 542, endPoint y: 73, distance: 42.7
click at [542, 73] on div "Nome [PERSON_NAME]" at bounding box center [501, 73] width 153 height 9
copy div "[PERSON_NAME]"
drag, startPoint x: 495, startPoint y: 84, endPoint x: 568, endPoint y: 82, distance: 73.2
click at [568, 82] on div "Email [EMAIL_ADDRESS][DOMAIN_NAME]" at bounding box center [501, 85] width 153 height 16
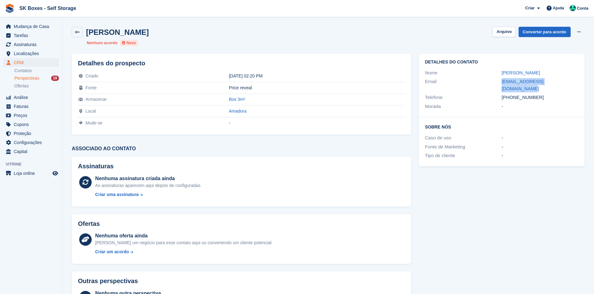
copy div "[EMAIL_ADDRESS][DOMAIN_NAME]"
drag, startPoint x: 538, startPoint y: 90, endPoint x: 511, endPoint y: 93, distance: 26.8
click at [511, 94] on div "[PHONE_NUMBER]" at bounding box center [539, 97] width 77 height 7
copy div "929332172"
click at [508, 26] on div "[PERSON_NAME] [GEOGRAPHIC_DATA] Converter para acordo Excluir cliente potencial…" at bounding box center [328, 36] width 520 height 27
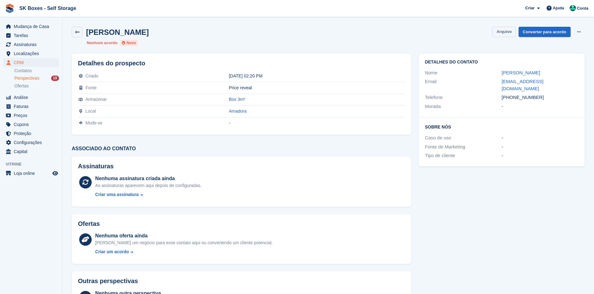
click at [501, 32] on button "Arquivo" at bounding box center [503, 32] width 23 height 10
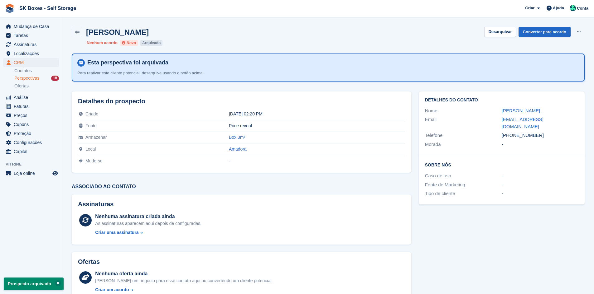
click at [50, 78] on div "Perspectivas 18" at bounding box center [36, 78] width 45 height 6
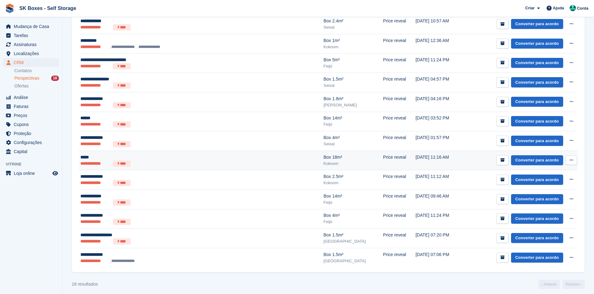
scroll to position [227, 0]
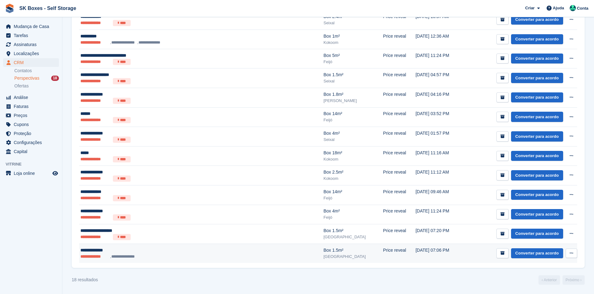
click at [193, 250] on div "**********" at bounding box center [166, 250] width 172 height 7
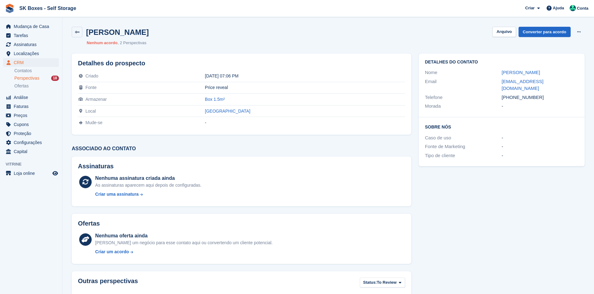
drag, startPoint x: 496, startPoint y: 67, endPoint x: 544, endPoint y: 72, distance: 48.2
click at [544, 72] on div "Detalhes do contato Nome Eduardo gamito Email giboia27@yahoo.co.uk Telefone +44…" at bounding box center [502, 86] width 166 height 64
copy div "Eduardo gamito"
click at [499, 94] on div "Telefone" at bounding box center [463, 97] width 77 height 7
drag, startPoint x: 502, startPoint y: 80, endPoint x: 578, endPoint y: 80, distance: 75.4
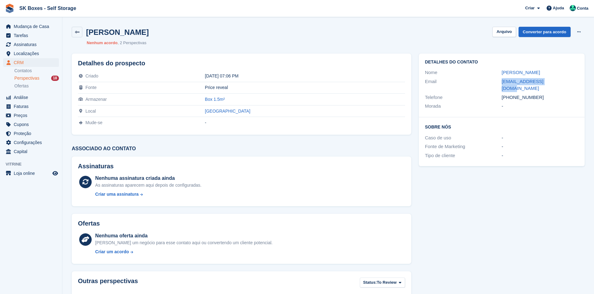
click at [578, 80] on div "Email giboia27@yahoo.co.uk" at bounding box center [501, 85] width 153 height 16
copy div "giboia27@yahoo.co.uk"
drag, startPoint x: 537, startPoint y: 89, endPoint x: 497, endPoint y: 89, distance: 39.9
click at [497, 93] on div "Telefone +447385407110" at bounding box center [501, 97] width 153 height 9
copy div "+447385407110"
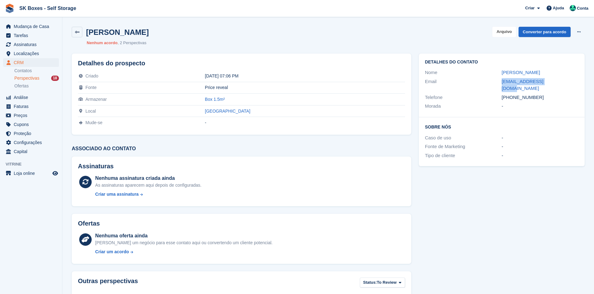
drag, startPoint x: 498, startPoint y: 31, endPoint x: 488, endPoint y: 31, distance: 9.4
click at [498, 31] on button "Arquivo" at bounding box center [503, 32] width 23 height 10
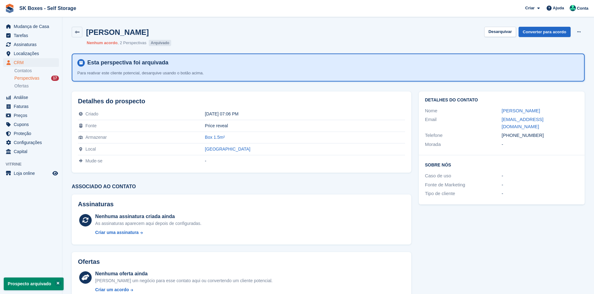
click at [35, 79] on span "Perspectivas" at bounding box center [26, 78] width 25 height 6
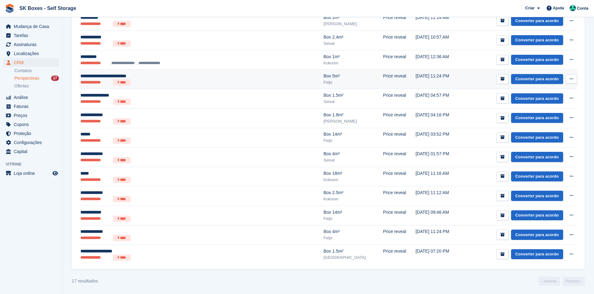
scroll to position [208, 0]
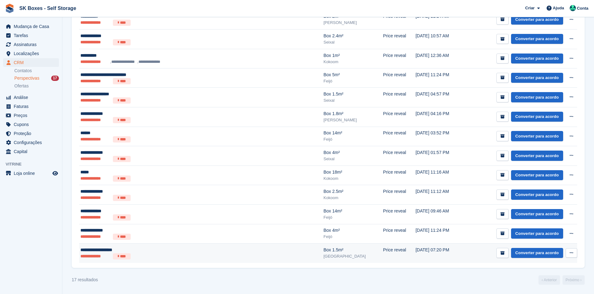
click at [205, 251] on div "**********" at bounding box center [166, 250] width 172 height 7
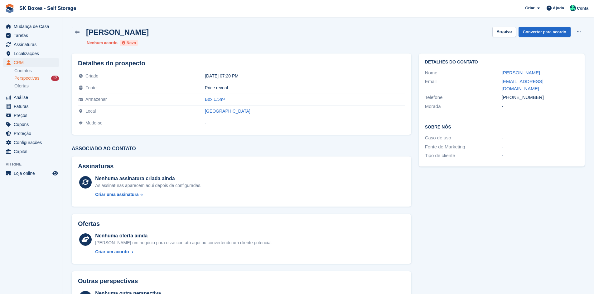
drag, startPoint x: 500, startPoint y: 75, endPoint x: 570, endPoint y: 75, distance: 70.1
click at [570, 75] on div "Nome [PERSON_NAME]" at bounding box center [501, 73] width 153 height 9
copy div "[PERSON_NAME]"
drag, startPoint x: 541, startPoint y: 91, endPoint x: 513, endPoint y: 89, distance: 28.2
click at [513, 94] on div "[PHONE_NUMBER]" at bounding box center [539, 97] width 77 height 7
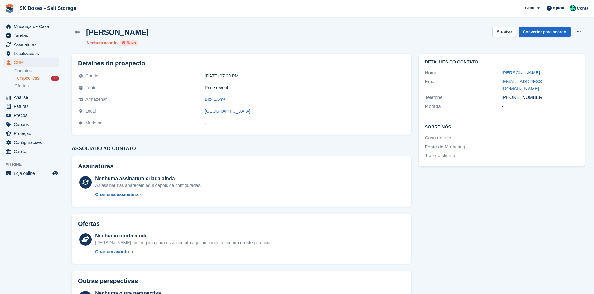
copy div "924853806"
drag, startPoint x: 494, startPoint y: 80, endPoint x: 565, endPoint y: 82, distance: 71.4
click at [565, 82] on div "Email carlosstn26@gmail.com" at bounding box center [501, 85] width 153 height 16
copy div "carlosstn26@gmail.com"
click at [48, 25] on span "Mudança de Casa" at bounding box center [32, 26] width 37 height 9
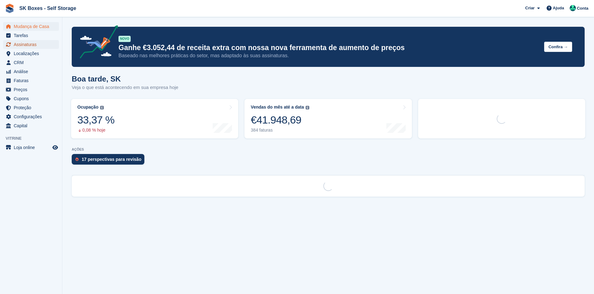
click at [31, 47] on span "Assinaturas" at bounding box center [32, 44] width 37 height 9
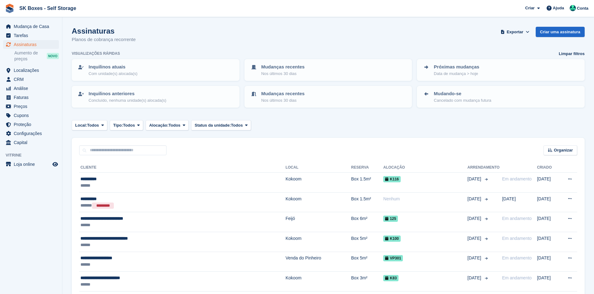
scroll to position [62, 0]
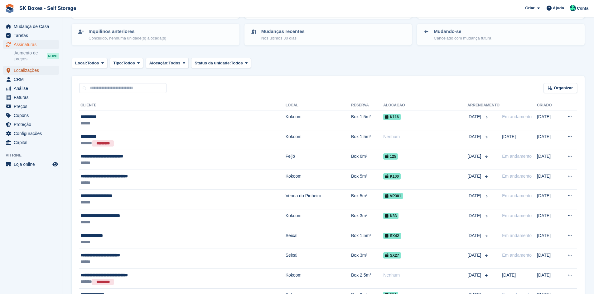
click at [25, 69] on span "Localizações" at bounding box center [32, 70] width 37 height 9
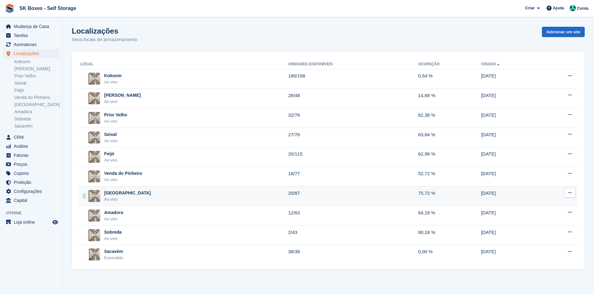
click at [145, 198] on div "Setúbal Ao vivo" at bounding box center [184, 196] width 208 height 13
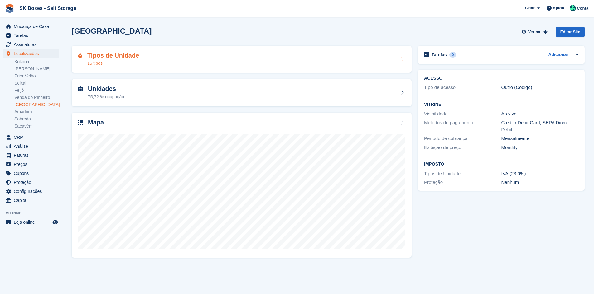
click at [211, 50] on div "Tipos de Unidade 15 tipos" at bounding box center [242, 59] width 340 height 27
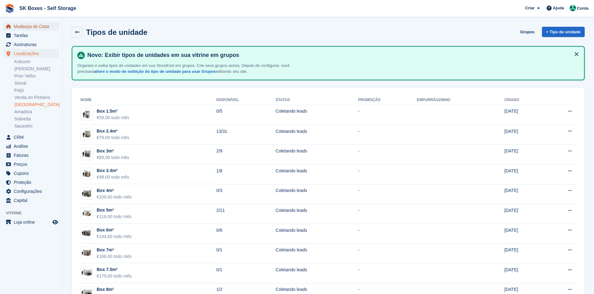
click at [35, 27] on span "Mudança de Casa" at bounding box center [32, 26] width 37 height 9
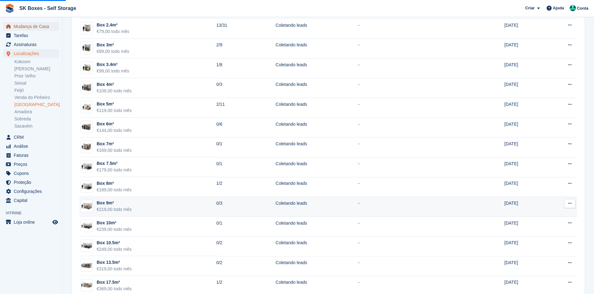
scroll to position [122, 0]
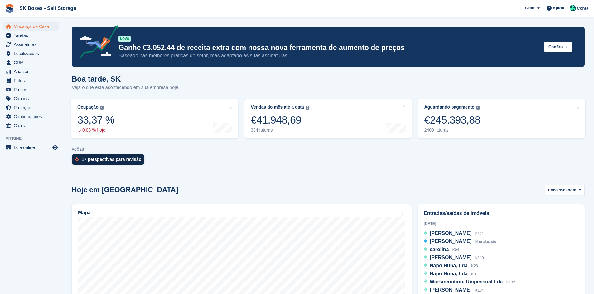
drag, startPoint x: 120, startPoint y: 161, endPoint x: 258, endPoint y: 153, distance: 138.0
click at [120, 161] on div "17 perspectivas para revisão" at bounding box center [112, 159] width 60 height 5
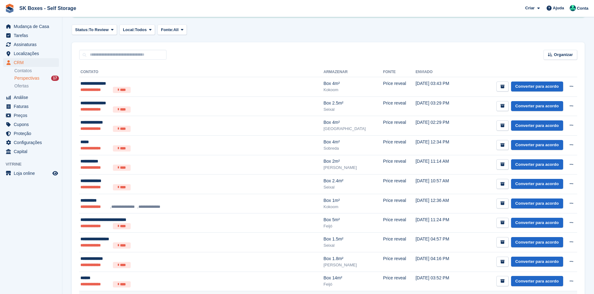
scroll to position [208, 0]
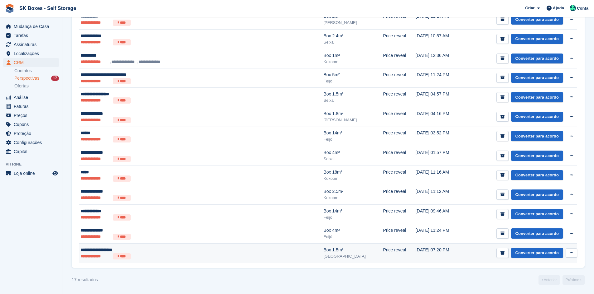
click at [415, 251] on td "[DATE] 07:20 PM" at bounding box center [438, 253] width 47 height 19
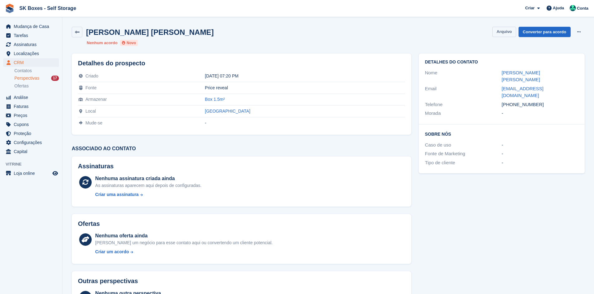
click at [513, 33] on button "Arquivo" at bounding box center [503, 32] width 23 height 10
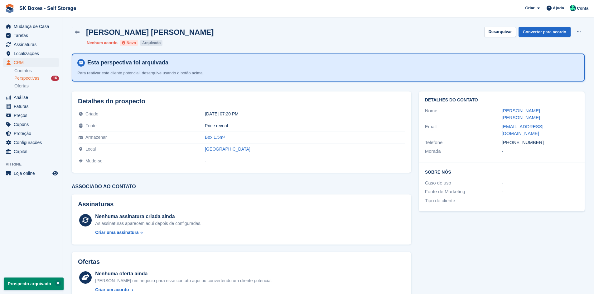
click at [32, 77] on span "Perspectivas" at bounding box center [26, 78] width 25 height 6
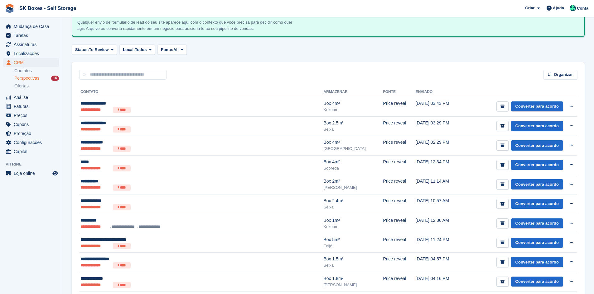
scroll to position [188, 0]
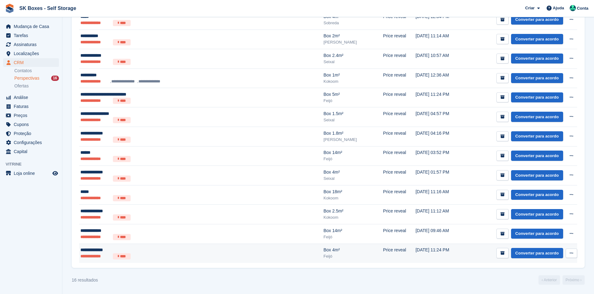
click at [161, 253] on div "**********" at bounding box center [166, 250] width 172 height 7
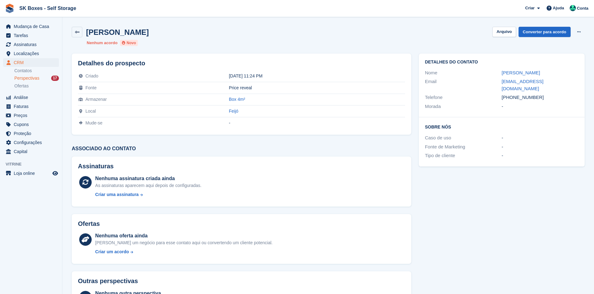
drag, startPoint x: 541, startPoint y: 71, endPoint x: 492, endPoint y: 73, distance: 48.7
click at [492, 73] on div "Nome Elisabete Cruz" at bounding box center [501, 73] width 153 height 9
copy div "Elisabete Cruz"
drag, startPoint x: 543, startPoint y: 92, endPoint x: 512, endPoint y: 90, distance: 30.6
click at [512, 94] on div "+351910000000" at bounding box center [539, 97] width 77 height 7
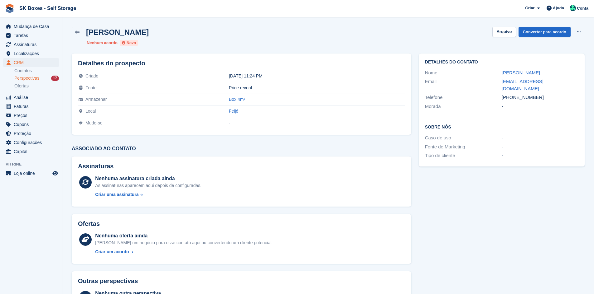
copy div "910000000"
drag, startPoint x: 500, startPoint y: 81, endPoint x: 563, endPoint y: 78, distance: 64.0
click at [563, 78] on div "Email elisabetecruz19@gmail.com" at bounding box center [501, 85] width 153 height 16
copy div "elisabetecruz19@gmail.com"
click at [504, 29] on button "Arquivo" at bounding box center [503, 32] width 23 height 10
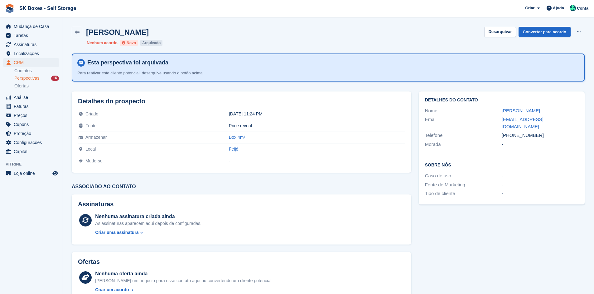
click at [28, 77] on span "Perspectivas" at bounding box center [26, 78] width 25 height 6
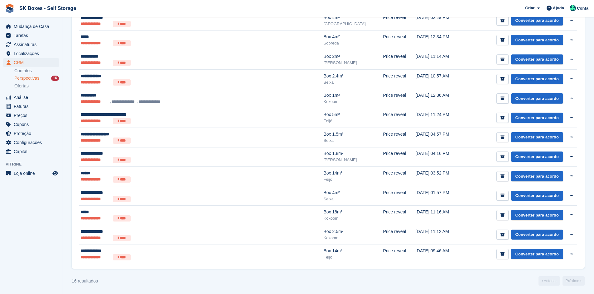
scroll to position [188, 0]
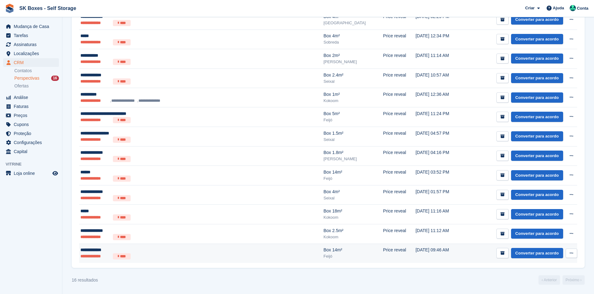
click at [199, 251] on div "**********" at bounding box center [166, 250] width 172 height 7
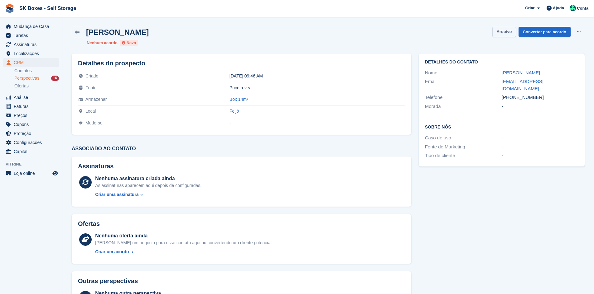
drag, startPoint x: 477, startPoint y: 227, endPoint x: 500, endPoint y: 31, distance: 198.3
click at [478, 227] on div "Detalhes do contato Nome [PERSON_NAME] Email [EMAIL_ADDRESS][DOMAIN_NAME] Telef…" at bounding box center [501, 188] width 173 height 276
drag, startPoint x: 539, startPoint y: 74, endPoint x: 482, endPoint y: 70, distance: 57.8
click at [482, 70] on div "Nome Tiago Atalaia" at bounding box center [501, 73] width 153 height 9
copy div "Tiago Atalaia"
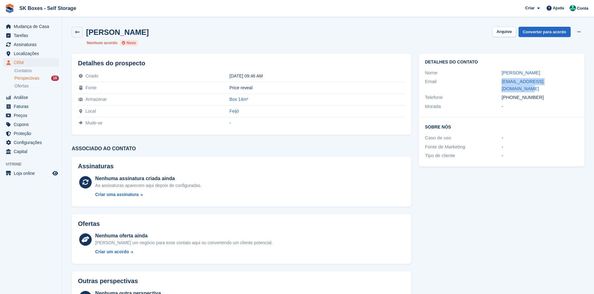
drag, startPoint x: 493, startPoint y: 80, endPoint x: 576, endPoint y: 80, distance: 82.6
click at [576, 80] on div "Email tatalaia.pessoal@gmail.com" at bounding box center [501, 85] width 153 height 16
copy div "tatalaia.pessoal@gmail.com"
drag, startPoint x: 543, startPoint y: 91, endPoint x: 512, endPoint y: 91, distance: 30.5
click at [512, 94] on div "+351960276688" at bounding box center [539, 97] width 77 height 7
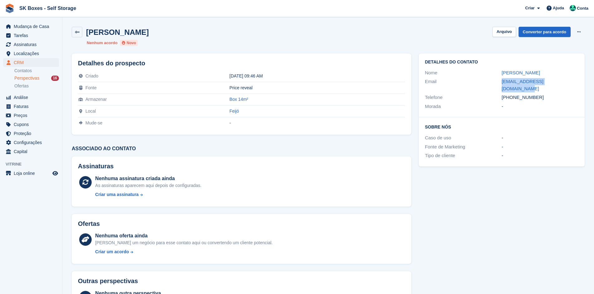
copy div "960276688"
click at [505, 27] on button "Arquivo" at bounding box center [503, 32] width 23 height 10
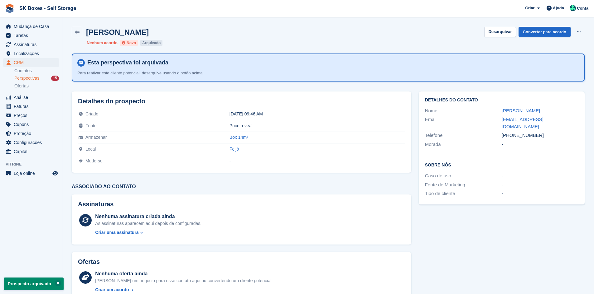
click at [46, 78] on div "Perspectivas 15" at bounding box center [36, 78] width 45 height 6
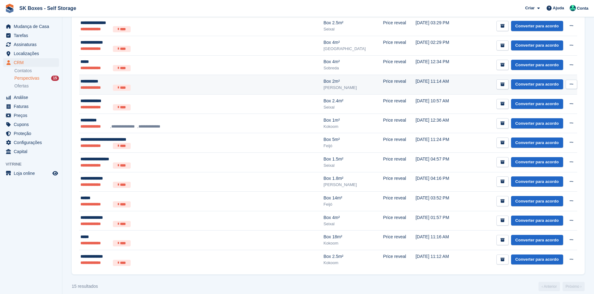
scroll to position [169, 0]
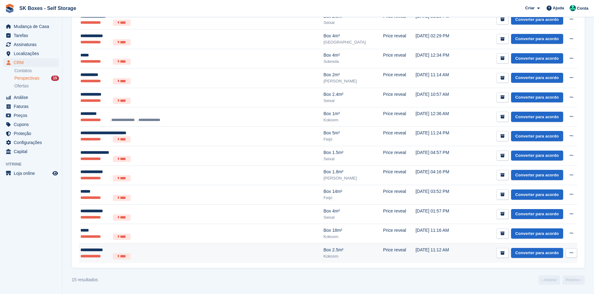
click at [218, 263] on td "**********" at bounding box center [201, 253] width 244 height 19
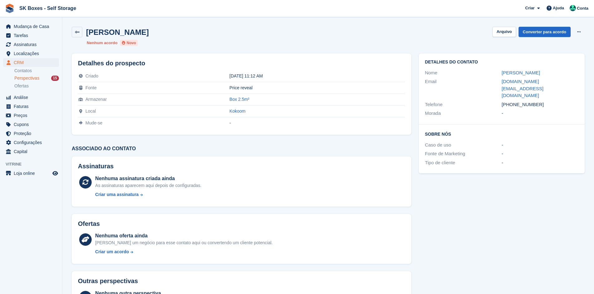
drag, startPoint x: 500, startPoint y: 71, endPoint x: 535, endPoint y: 71, distance: 35.8
click at [537, 71] on div "Nome [PERSON_NAME]" at bounding box center [501, 73] width 153 height 9
copy div "[PERSON_NAME]"
drag, startPoint x: 491, startPoint y: 79, endPoint x: 598, endPoint y: 106, distance: 110.0
click at [593, 104] on html "SK Boxes - Self Storage Criar Subscrição [GEOGRAPHIC_DATA] Contato Negócio Desc…" at bounding box center [297, 147] width 594 height 294
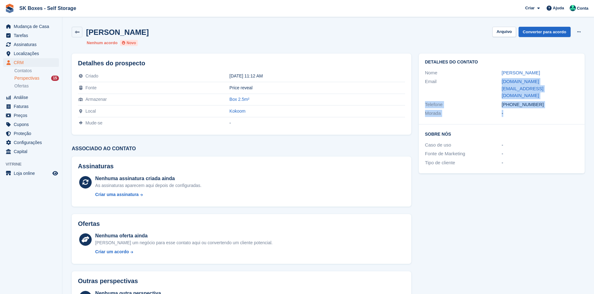
copy div "[DOMAIN_NAME][EMAIL_ADDRESS][DOMAIN_NAME] Telefone [PHONE_NUMBER] Morada -"
click at [505, 33] on button "Arquivo" at bounding box center [503, 32] width 23 height 10
